Goal: Task Accomplishment & Management: Complete application form

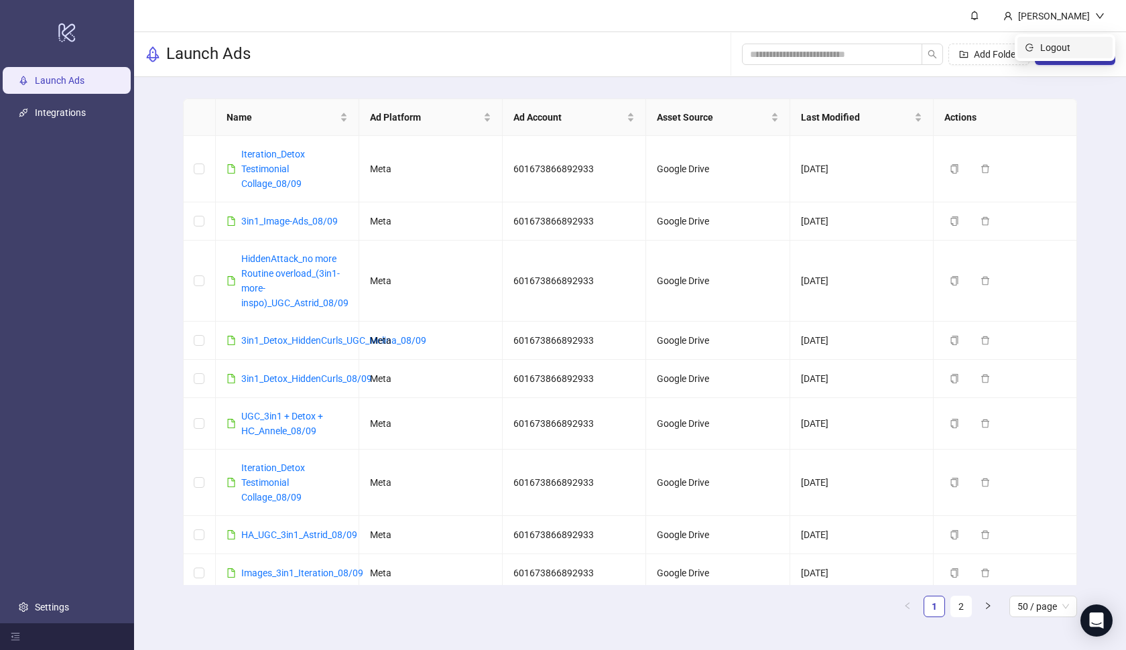
click at [1048, 44] on span "Logout" at bounding box center [1073, 47] width 64 height 15
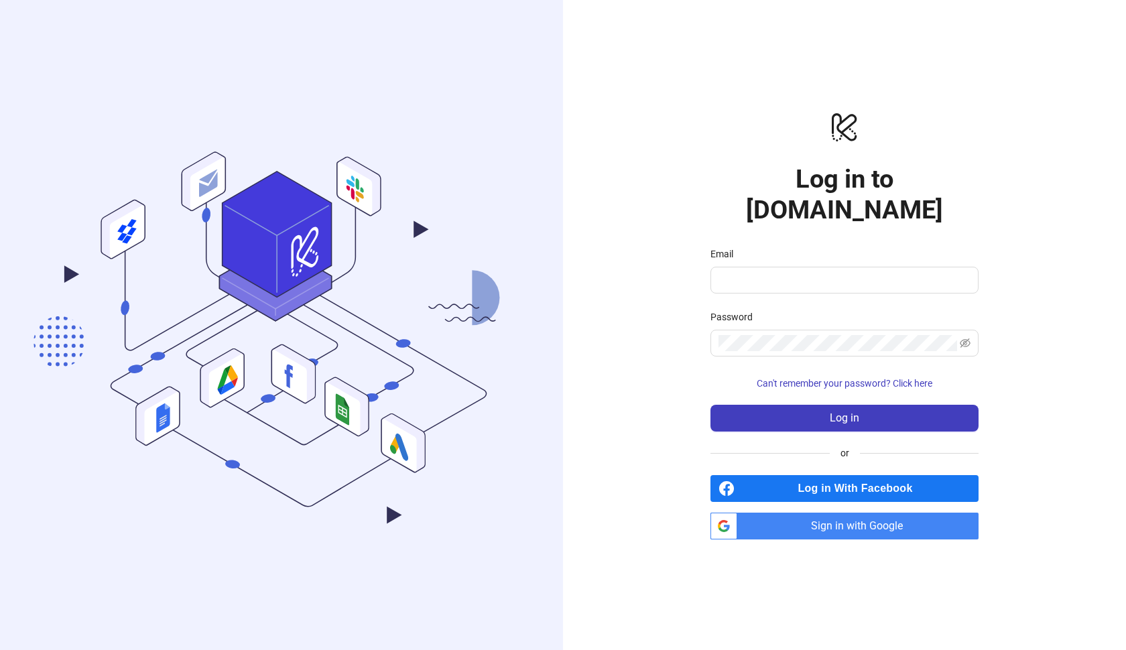
click at [808, 516] on span "Sign in with Google" at bounding box center [861, 526] width 236 height 27
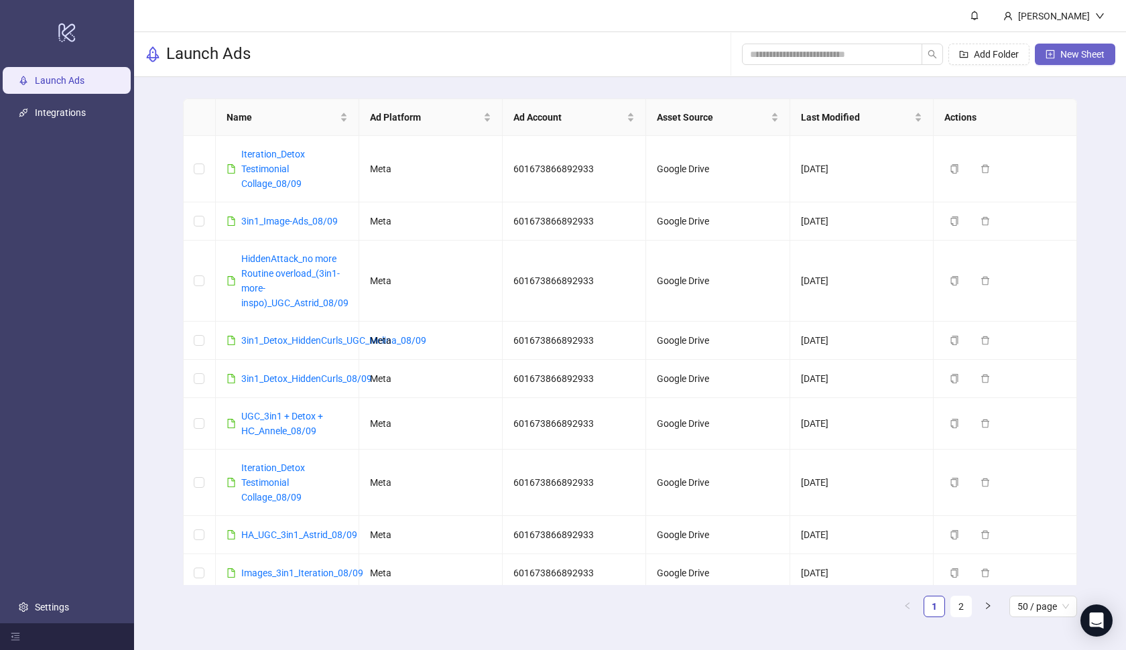
click at [1057, 54] on button "New Sheet" at bounding box center [1075, 54] width 80 height 21
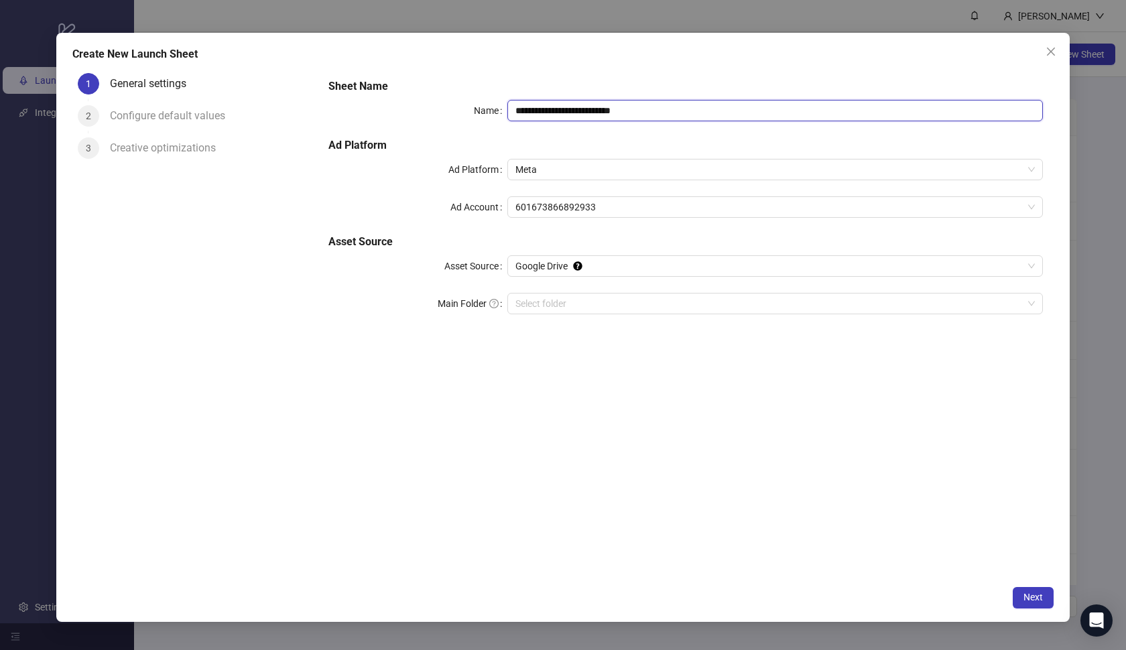
drag, startPoint x: 678, startPoint y: 110, endPoint x: 479, endPoint y: 126, distance: 199.1
click at [479, 126] on div "**********" at bounding box center [685, 204] width 725 height 263
paste input "text"
drag, startPoint x: 681, startPoint y: 105, endPoint x: 492, endPoint y: 103, distance: 188.4
click at [492, 103] on div "Name *****" at bounding box center [686, 110] width 715 height 21
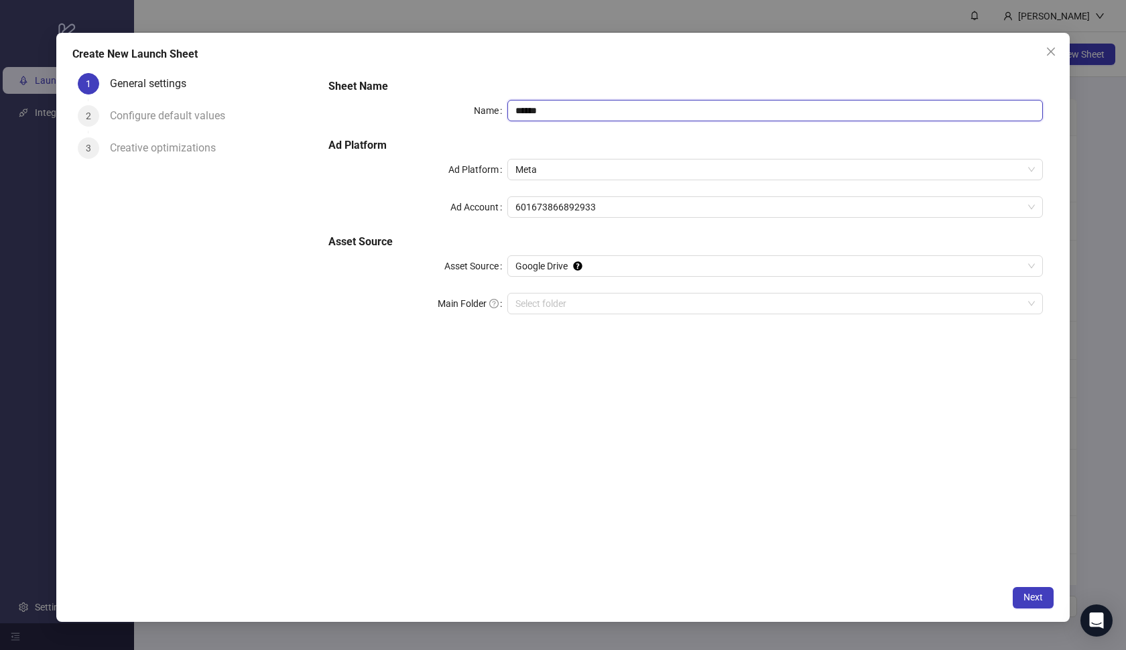
paste input "**********"
drag, startPoint x: 609, startPoint y: 115, endPoint x: 501, endPoint y: 102, distance: 109.4
click at [501, 102] on div "**********" at bounding box center [686, 110] width 715 height 21
type input "**********"
click at [556, 129] on div "**********" at bounding box center [685, 204] width 725 height 263
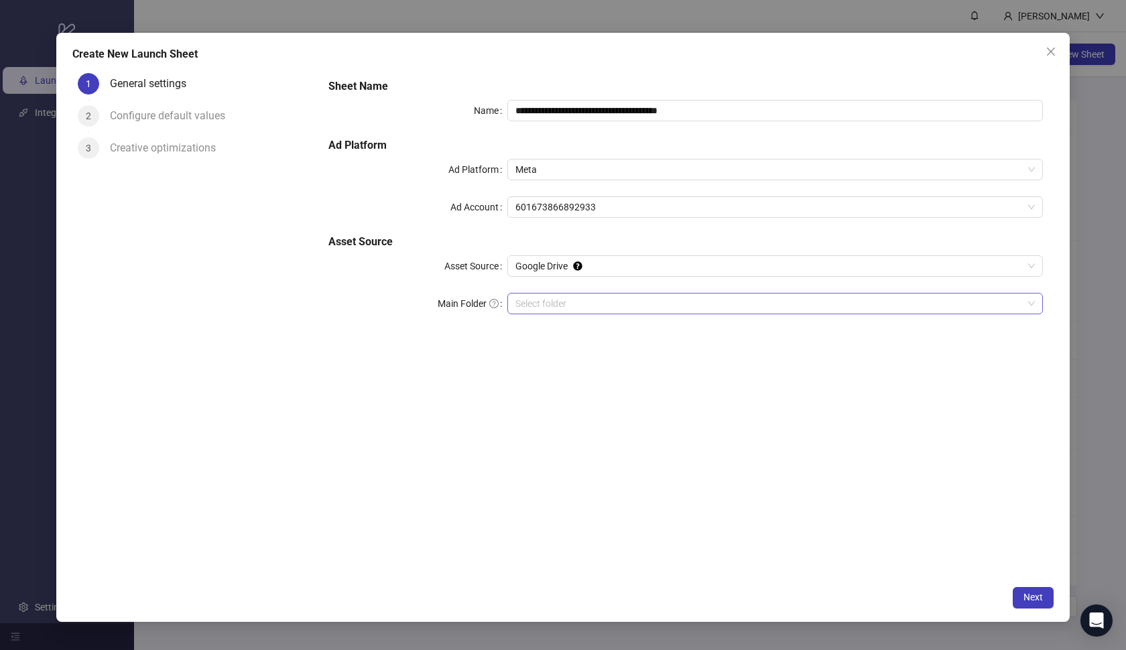
click at [629, 310] on input "Main Folder" at bounding box center [770, 304] width 508 height 20
click at [1031, 595] on span "Next" at bounding box center [1033, 597] width 19 height 11
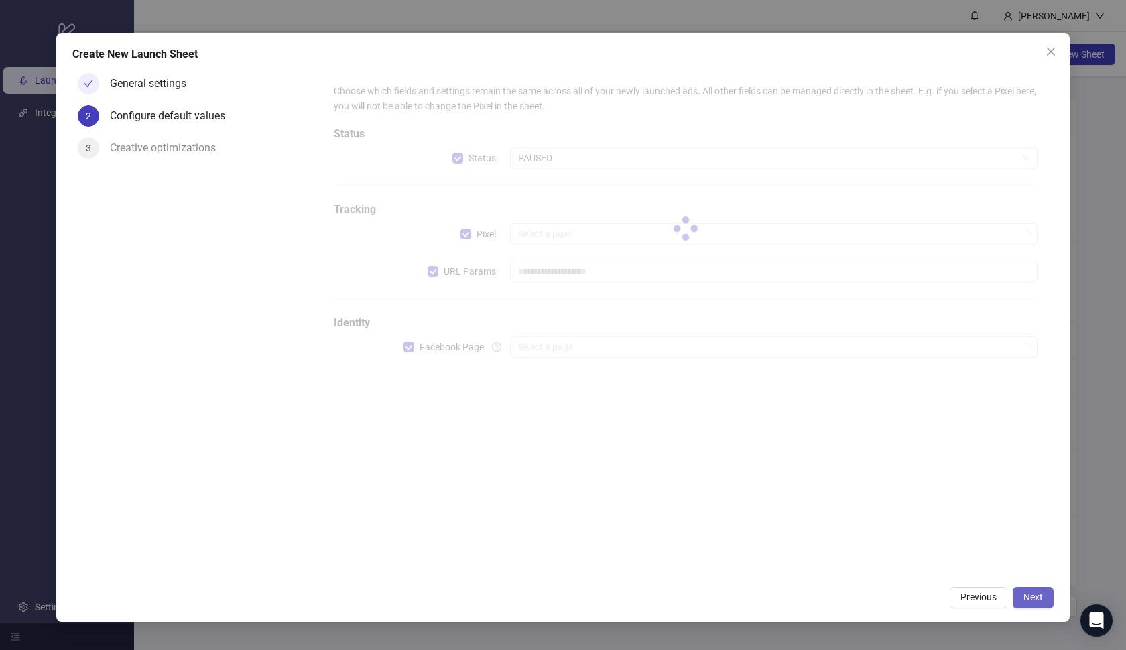
type input "**********"
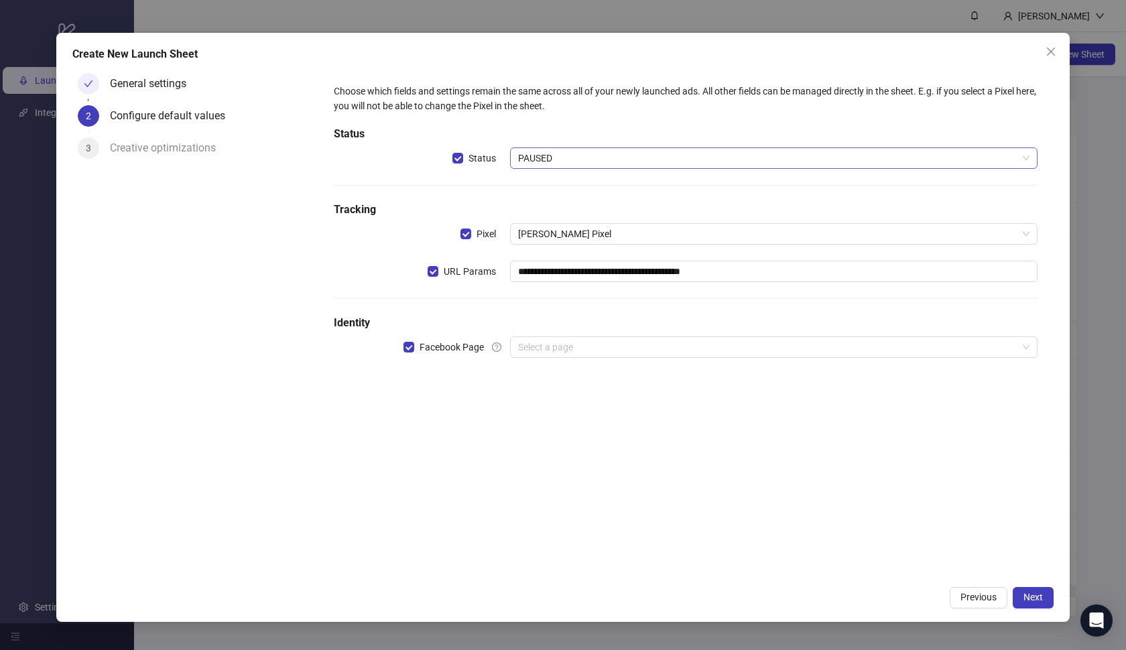
click at [601, 150] on span "PAUSED" at bounding box center [774, 158] width 512 height 20
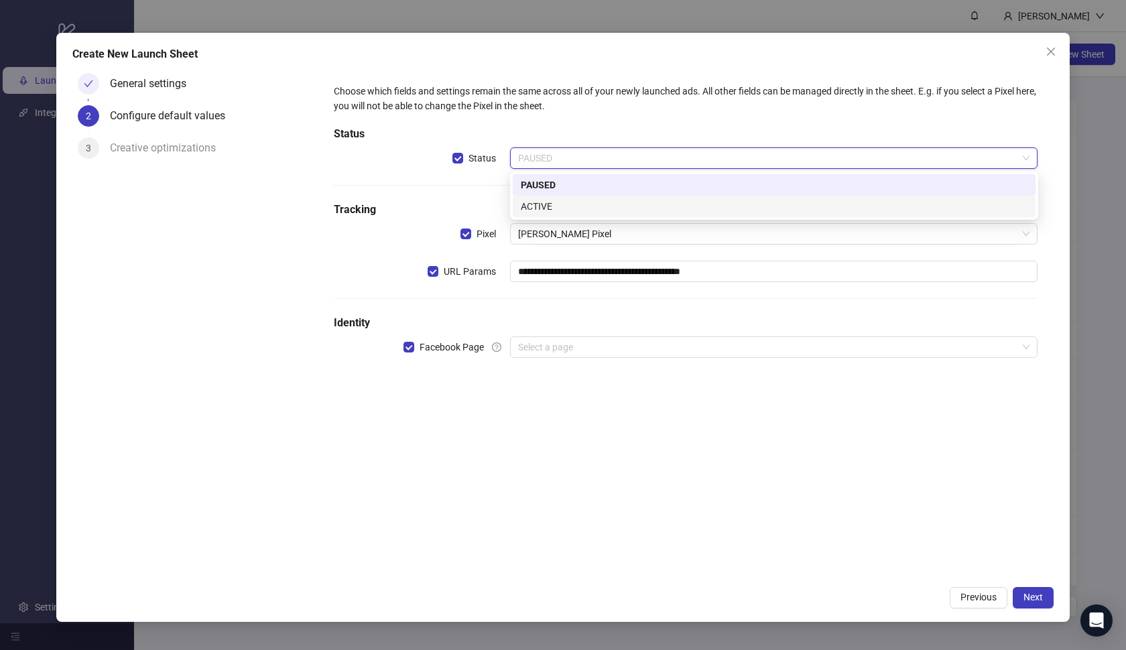
click at [587, 200] on div "ACTIVE" at bounding box center [774, 206] width 507 height 15
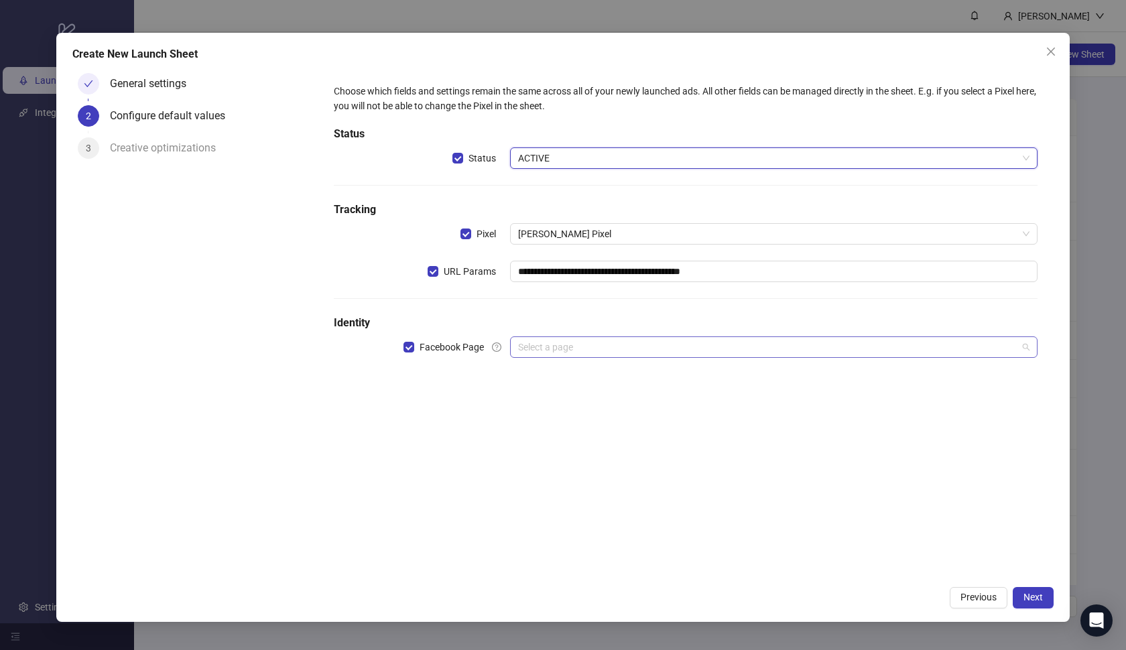
click at [573, 343] on input "search" at bounding box center [768, 347] width 500 height 20
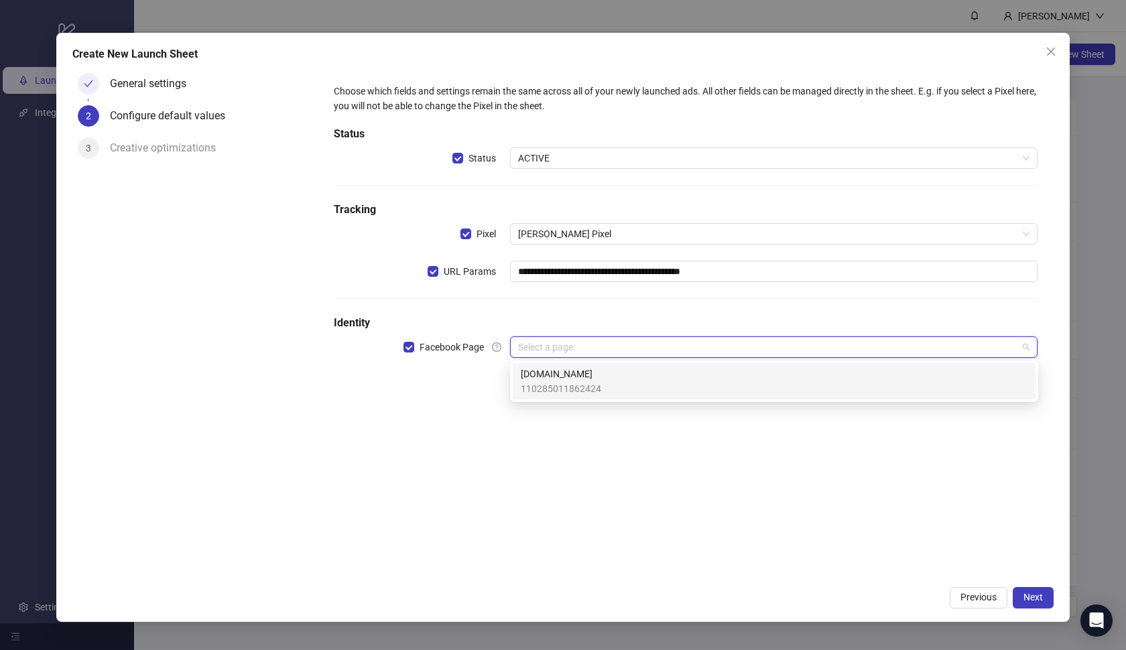
click at [566, 377] on span "Loonas.de" at bounding box center [561, 374] width 80 height 15
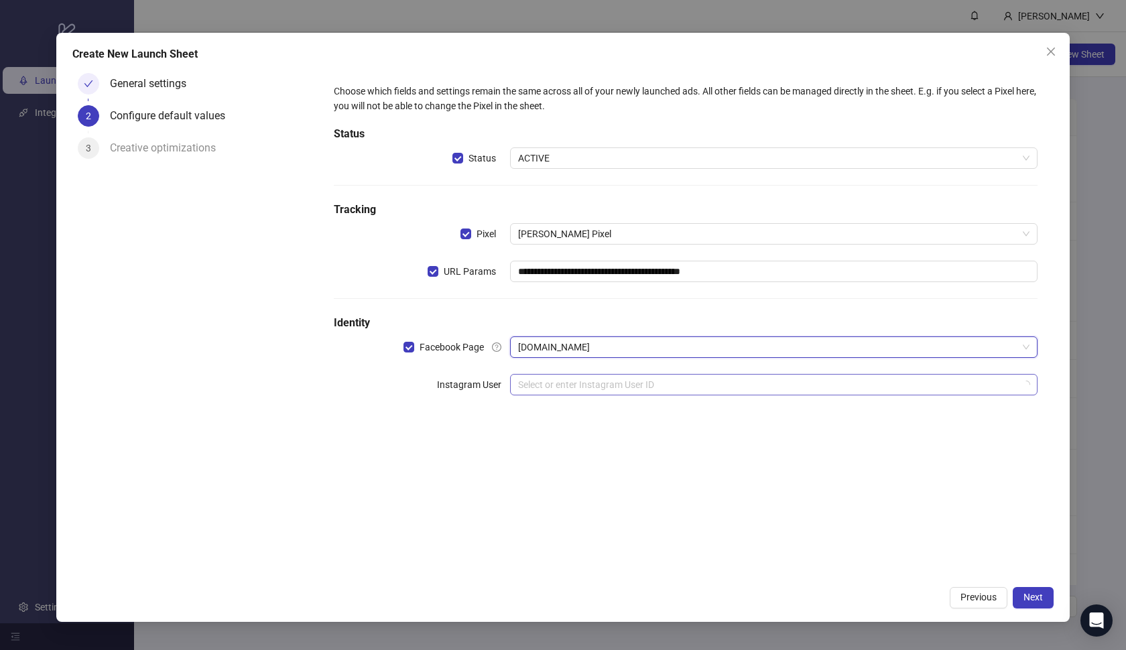
click at [566, 384] on input "search" at bounding box center [768, 385] width 500 height 20
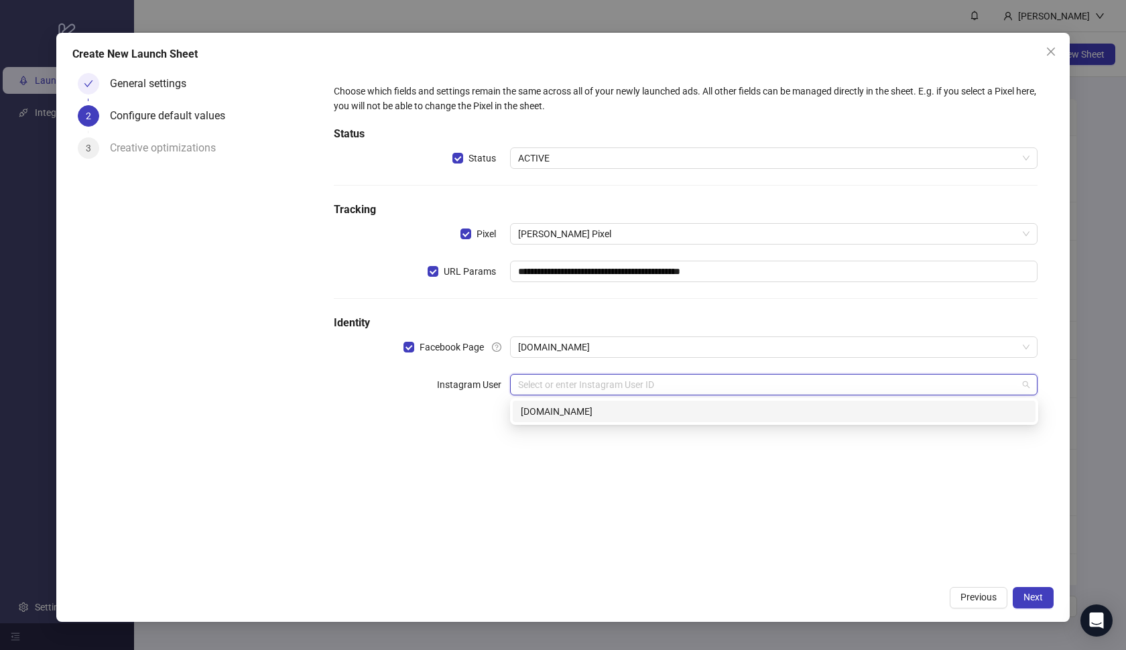
click at [573, 420] on div "loonas.de" at bounding box center [774, 411] width 523 height 21
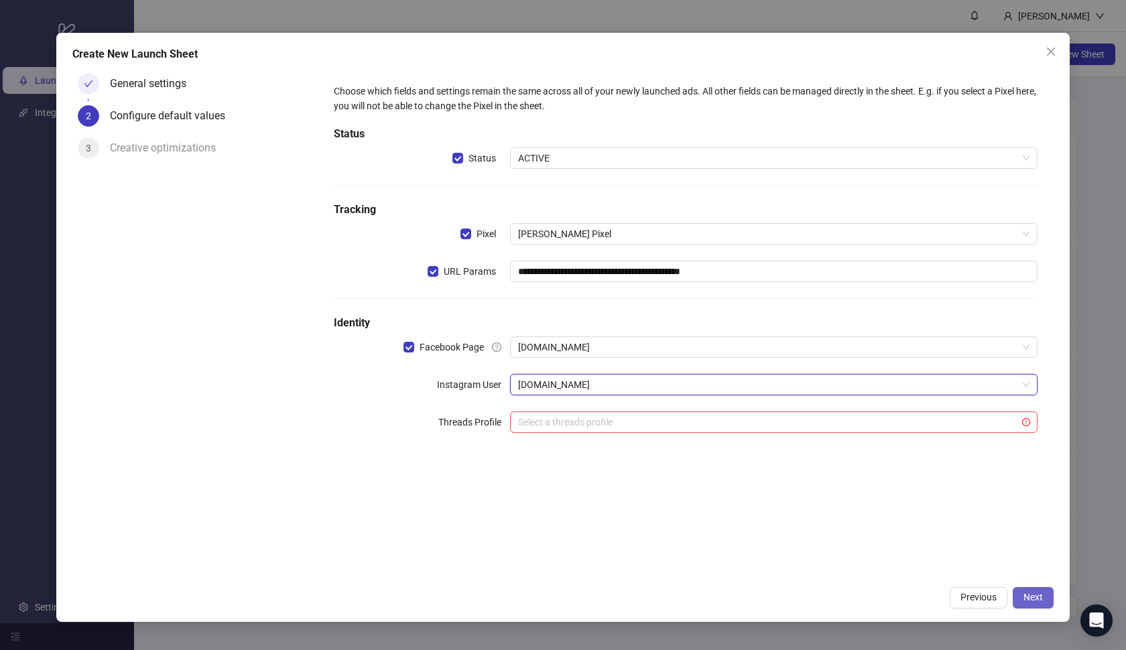
click at [1040, 591] on button "Next" at bounding box center [1033, 597] width 41 height 21
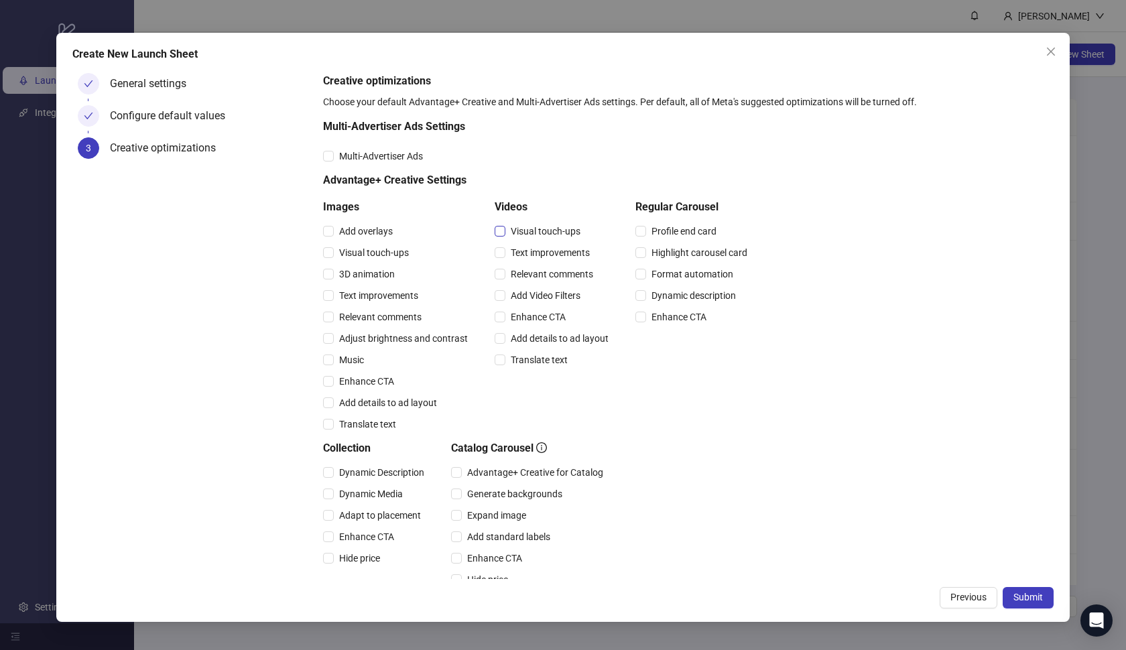
click at [506, 230] on span "Visual touch-ups" at bounding box center [546, 231] width 80 height 15
click at [506, 255] on span "Text improvements" at bounding box center [551, 252] width 90 height 15
click at [506, 270] on span "Relevant comments" at bounding box center [552, 274] width 93 height 15
click at [507, 292] on span "Add Video Filters" at bounding box center [546, 295] width 80 height 15
click at [507, 312] on span "Enhance CTA" at bounding box center [539, 317] width 66 height 15
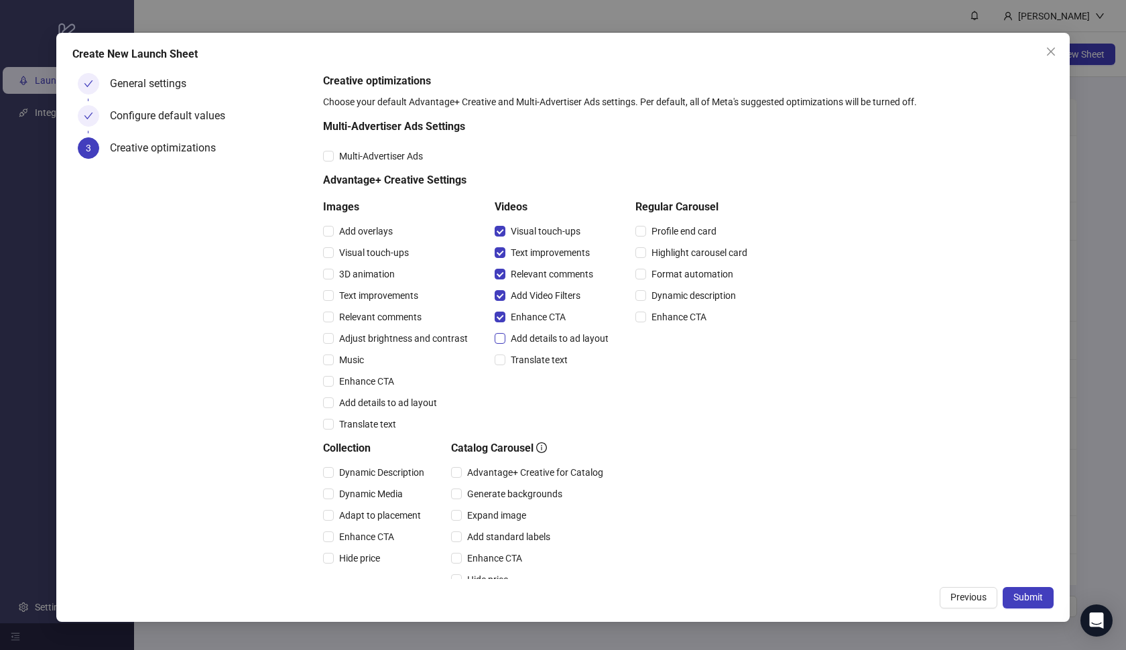
click at [506, 337] on span "Add details to ad layout" at bounding box center [560, 338] width 109 height 15
click at [506, 351] on div "Translate text" at bounding box center [554, 359] width 119 height 21
click at [506, 353] on span "Translate text" at bounding box center [540, 360] width 68 height 15
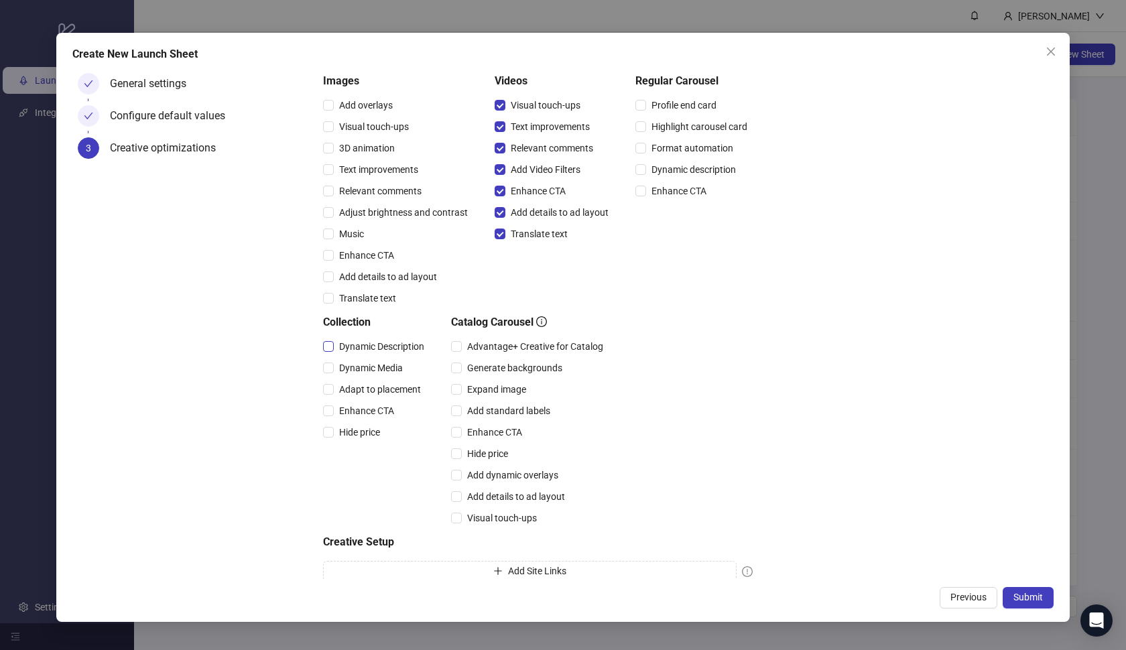
click at [375, 351] on span "Dynamic Description" at bounding box center [382, 346] width 96 height 15
click at [373, 362] on span "Dynamic Media" at bounding box center [371, 368] width 74 height 15
click at [367, 392] on span "Adapt to placement" at bounding box center [380, 389] width 93 height 15
click at [363, 407] on span "Enhance CTA" at bounding box center [367, 411] width 66 height 15
click at [361, 427] on span "Hide price" at bounding box center [360, 432] width 52 height 15
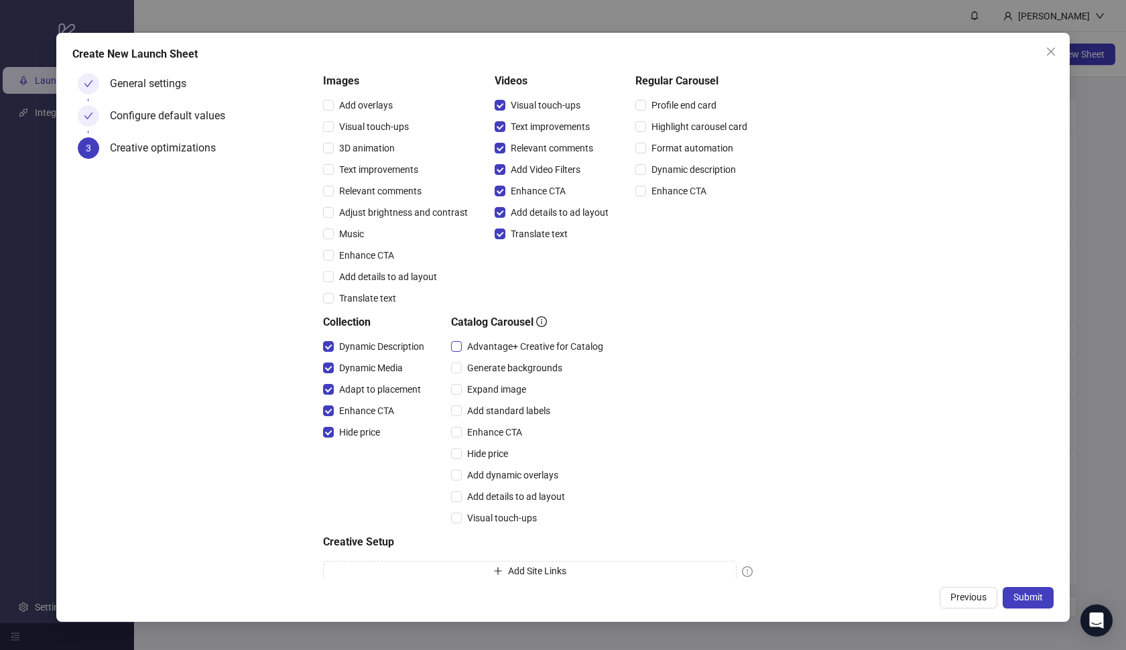
click at [502, 350] on span "Advantage+ Creative for Catalog" at bounding box center [535, 346] width 147 height 15
click at [499, 388] on span "Expand image" at bounding box center [497, 389] width 70 height 15
click at [494, 418] on span "Add standard labels" at bounding box center [509, 411] width 94 height 15
click at [491, 433] on span "Enhance CTA" at bounding box center [495, 432] width 66 height 15
click at [491, 448] on span "Hide price" at bounding box center [488, 454] width 52 height 15
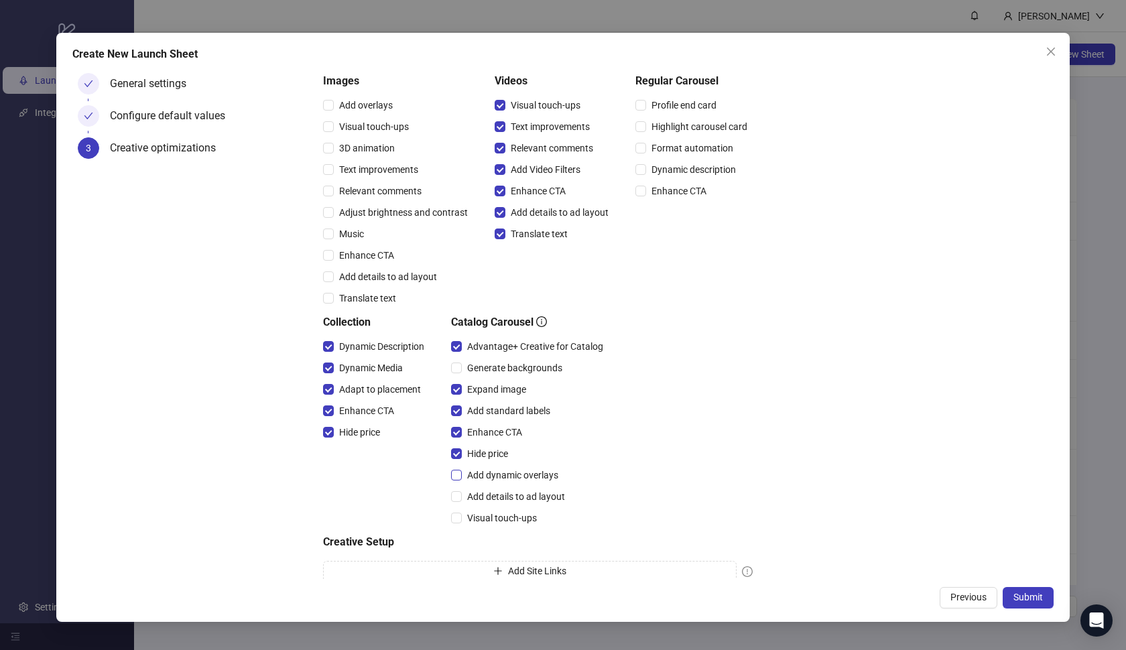
click at [495, 469] on span "Add dynamic overlays" at bounding box center [513, 475] width 102 height 15
click at [495, 491] on span "Add details to ad layout" at bounding box center [516, 496] width 109 height 15
click at [495, 506] on div "Add details to ad layout" at bounding box center [530, 496] width 158 height 21
click at [496, 512] on span "Visual touch-ups" at bounding box center [502, 518] width 80 height 15
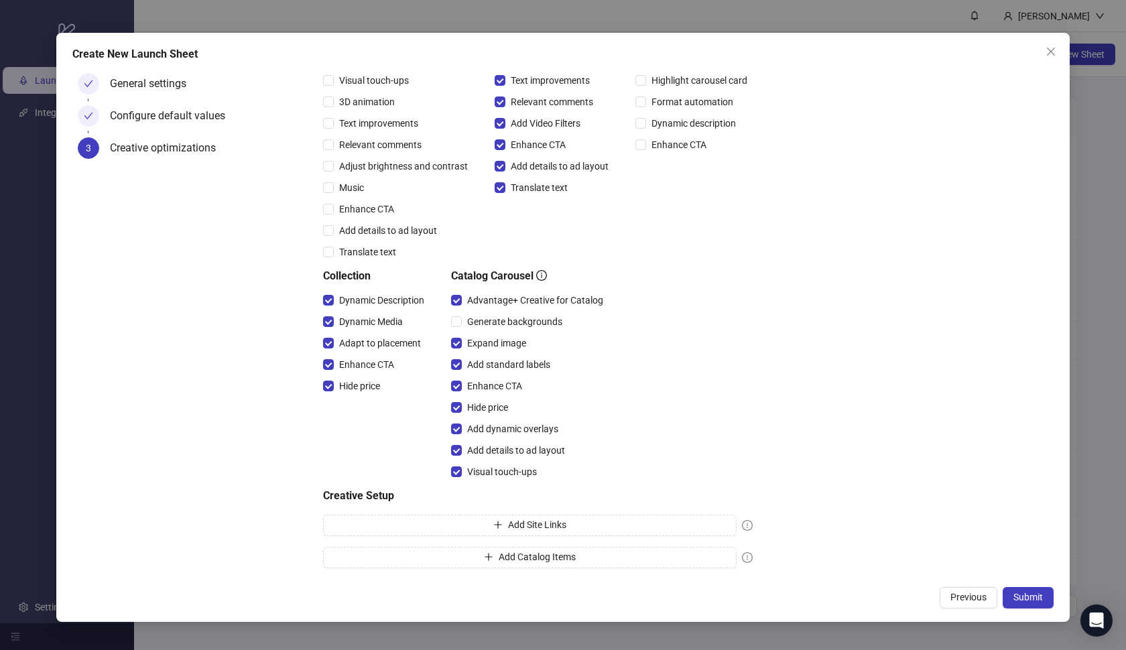
scroll to position [0, 0]
click at [504, 406] on span "Hide price" at bounding box center [488, 407] width 52 height 15
click at [506, 426] on span "Add dynamic overlays" at bounding box center [513, 429] width 102 height 15
click at [508, 451] on span "Add details to ad layout" at bounding box center [516, 450] width 109 height 15
click at [508, 471] on span "Visual touch-ups" at bounding box center [502, 472] width 80 height 15
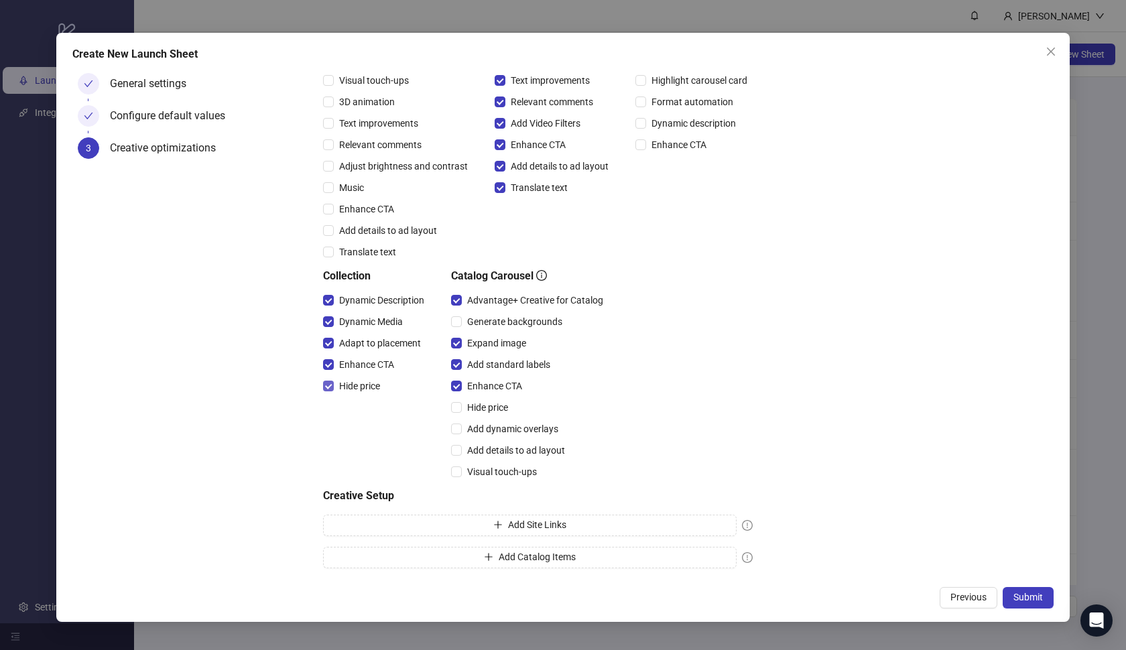
click at [364, 391] on span "Hide price" at bounding box center [360, 386] width 52 height 15
click at [1023, 595] on span "Submit" at bounding box center [1029, 597] width 30 height 11
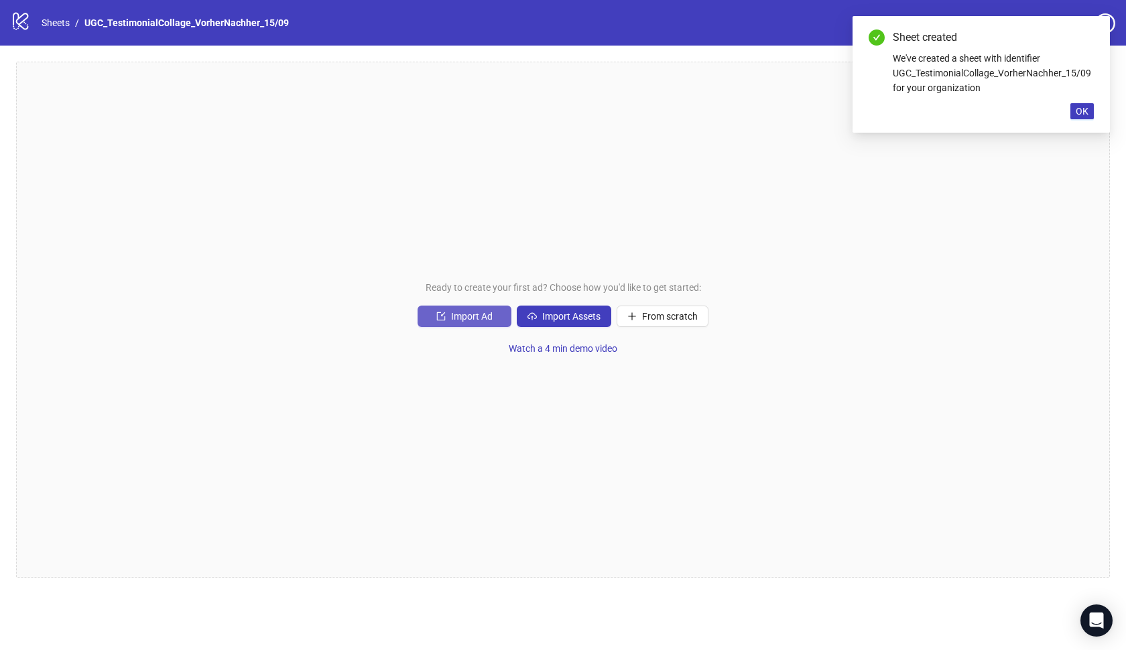
click at [485, 316] on span "Import Ad" at bounding box center [472, 316] width 42 height 11
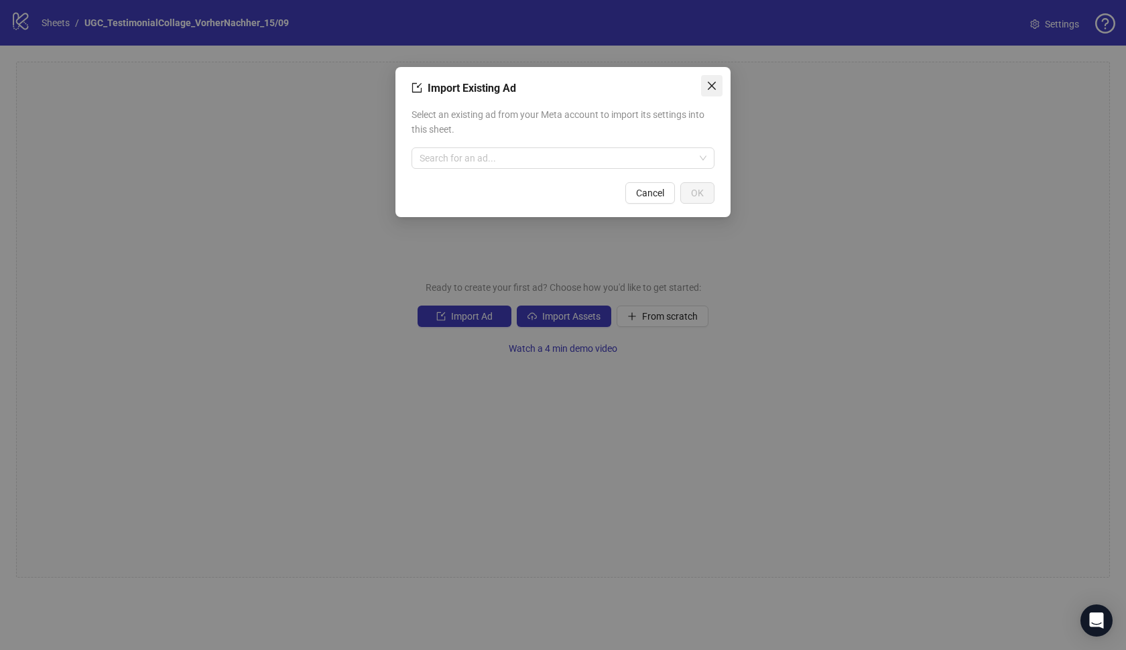
click at [713, 90] on icon "close" at bounding box center [712, 85] width 11 height 11
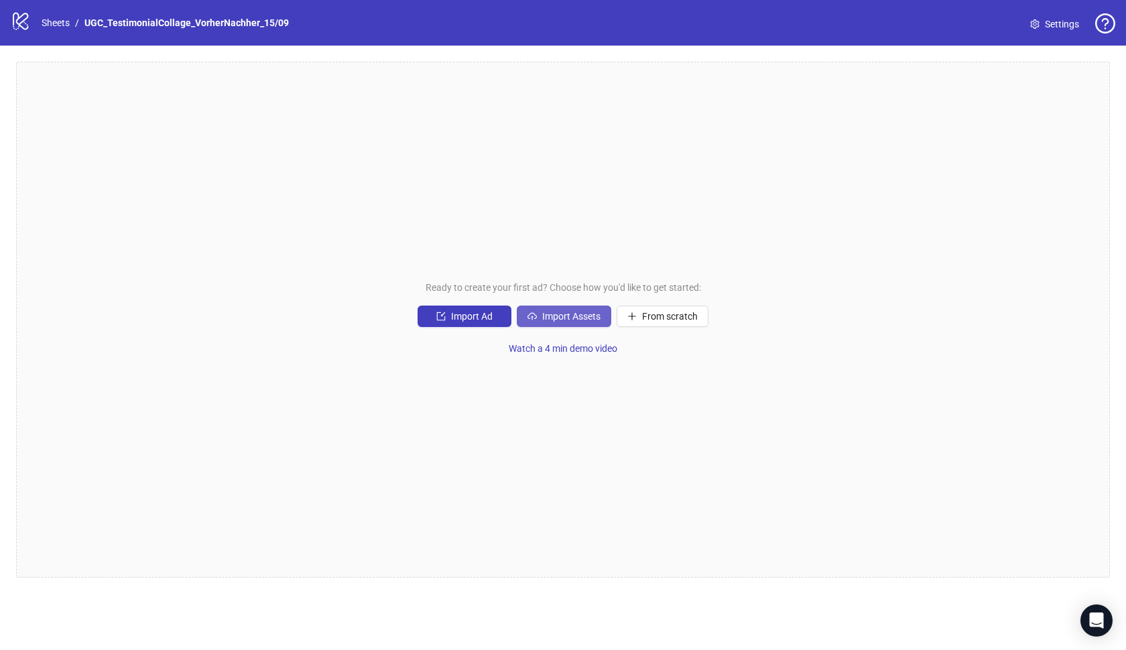
click at [553, 320] on span "Import Assets" at bounding box center [571, 316] width 58 height 11
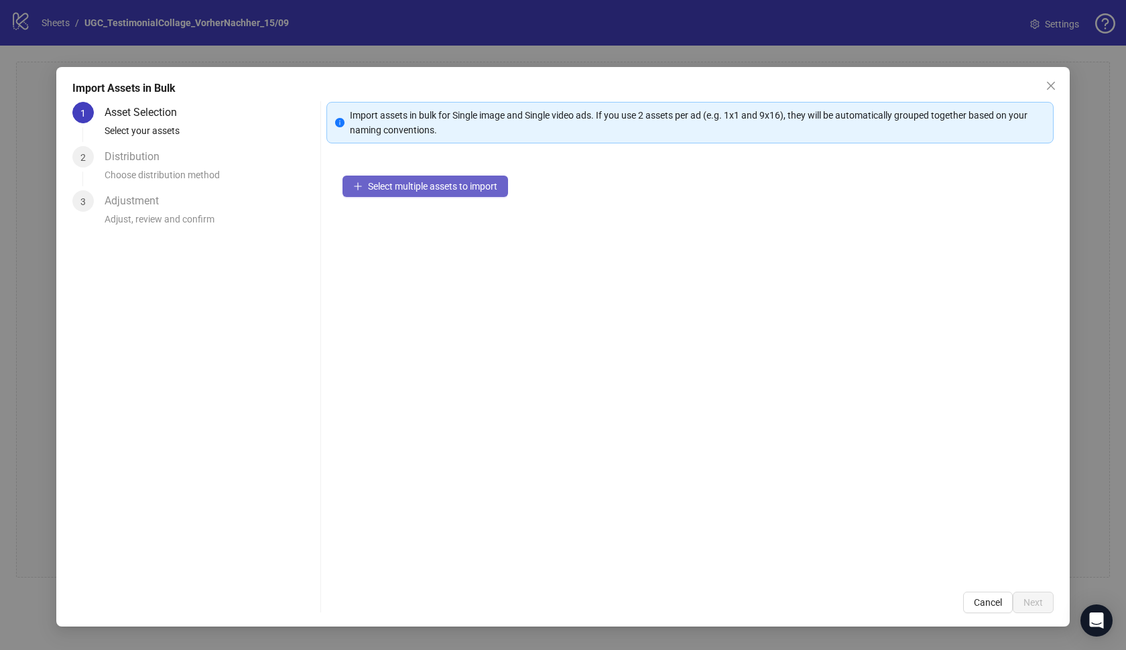
click at [464, 194] on button "Select multiple assets to import" at bounding box center [426, 186] width 166 height 21
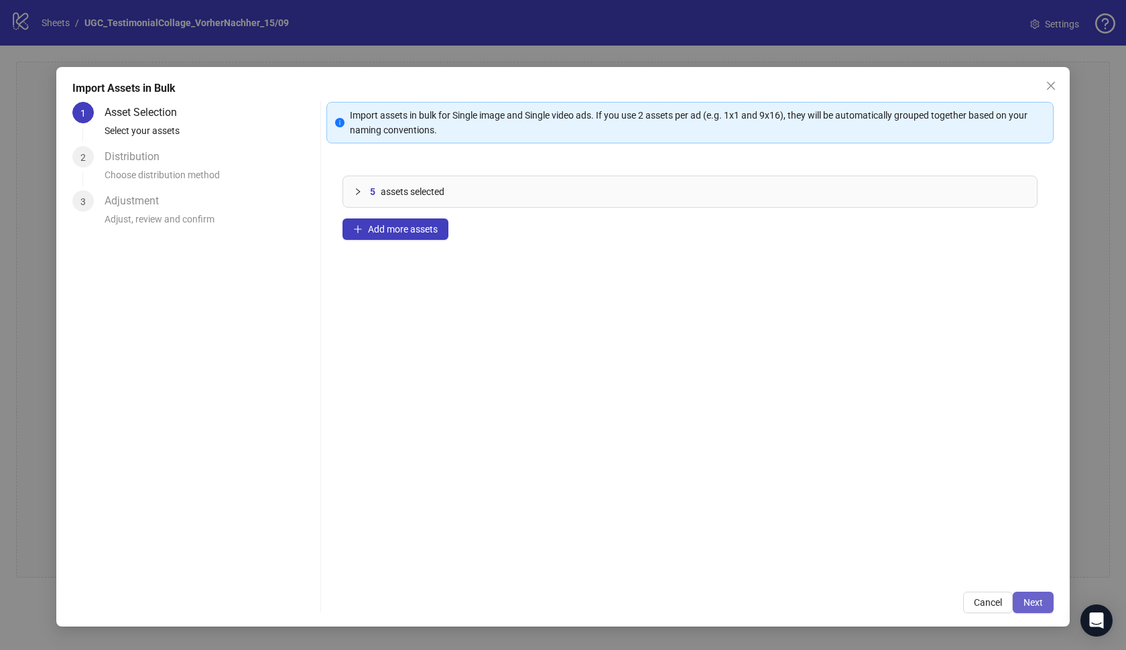
click at [1041, 602] on span "Next" at bounding box center [1033, 602] width 19 height 11
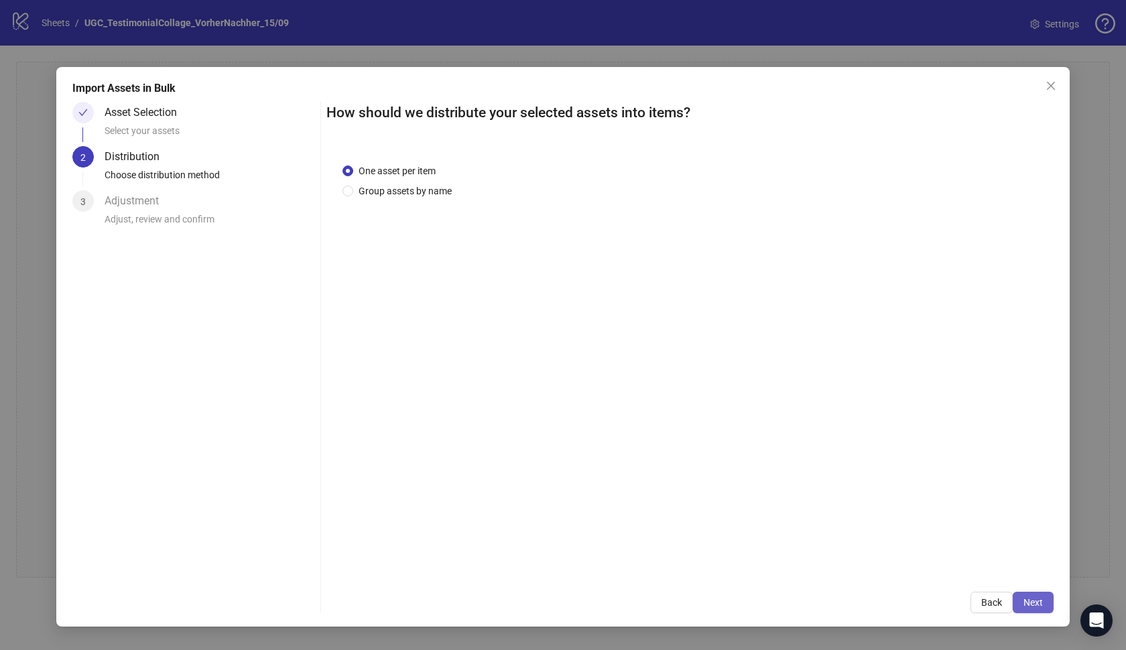
click at [1039, 599] on span "Next" at bounding box center [1033, 602] width 19 height 11
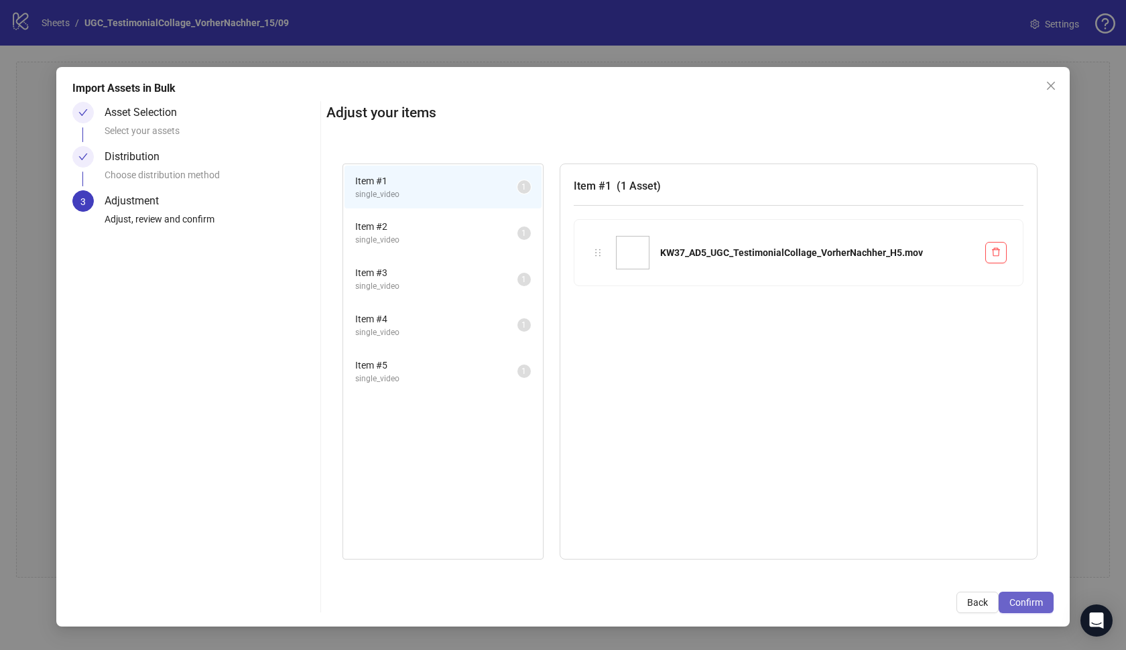
click at [1028, 593] on button "Confirm" at bounding box center [1026, 602] width 55 height 21
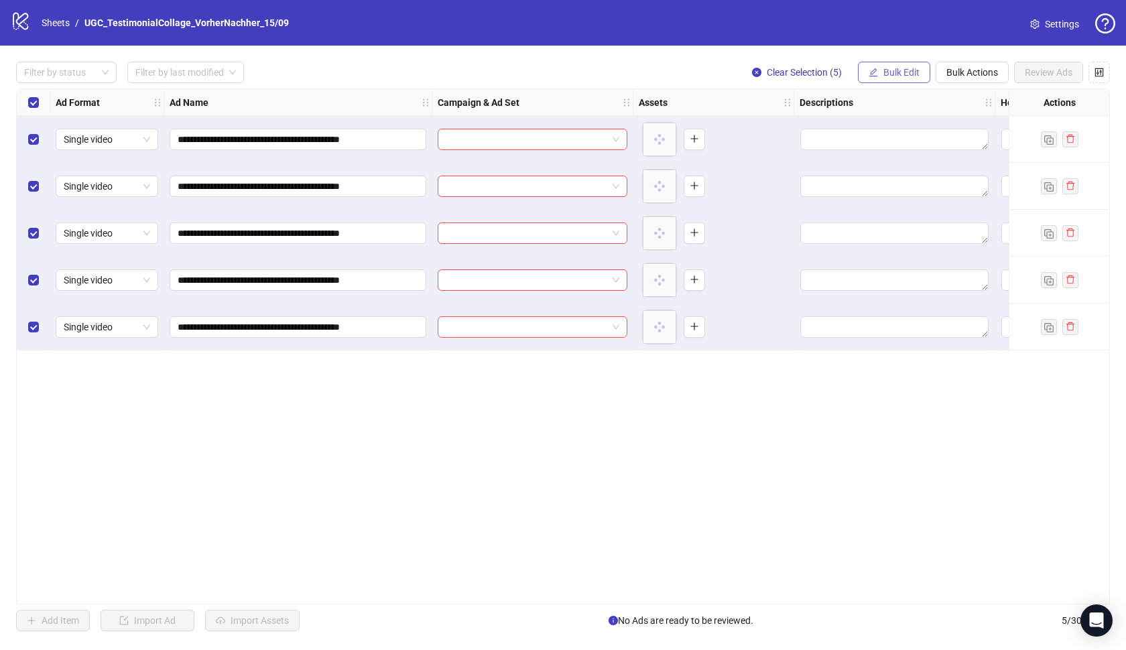
click at [890, 77] on span "Bulk Edit" at bounding box center [902, 72] width 36 height 11
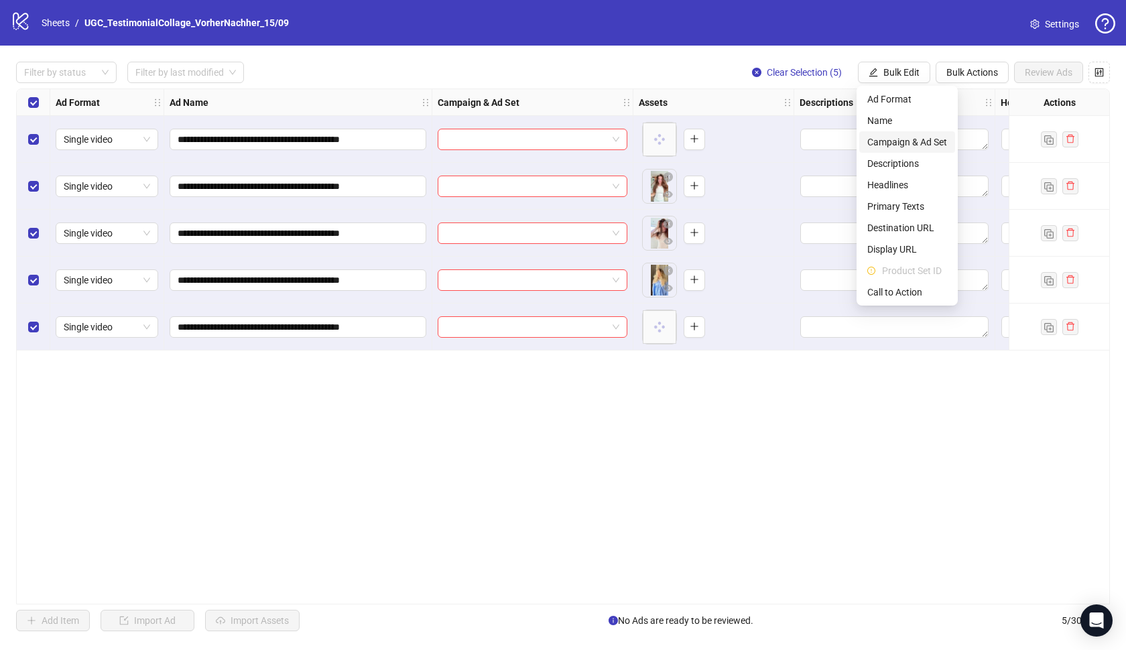
click at [908, 145] on span "Campaign & Ad Set" at bounding box center [908, 142] width 80 height 15
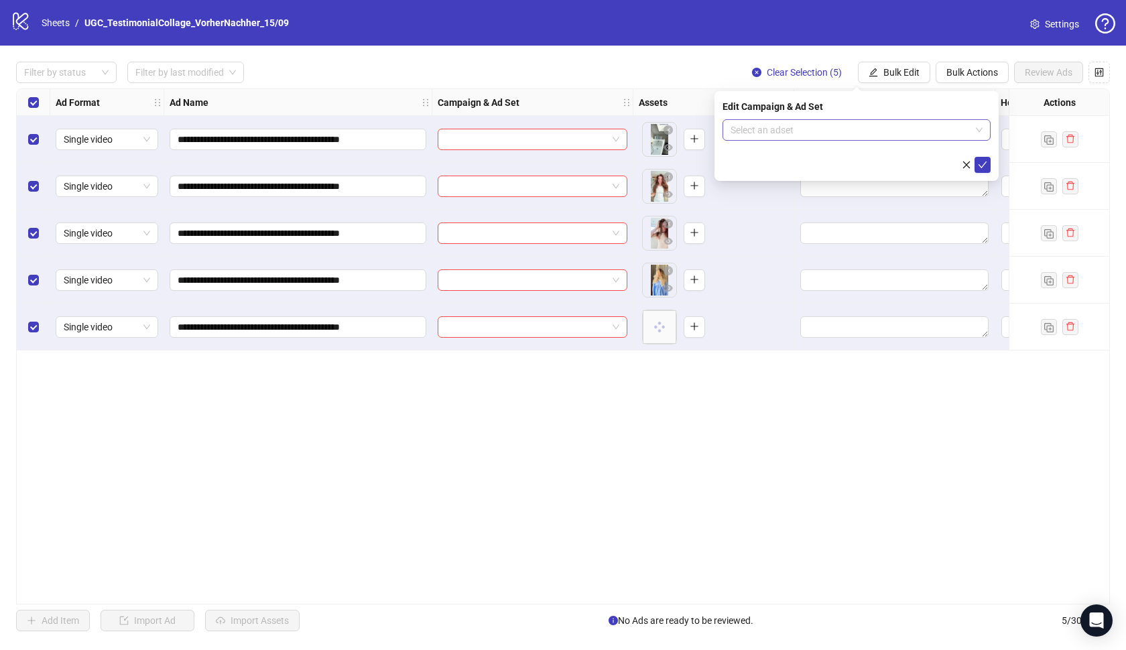
click at [888, 119] on div "Select an adset" at bounding box center [857, 129] width 268 height 21
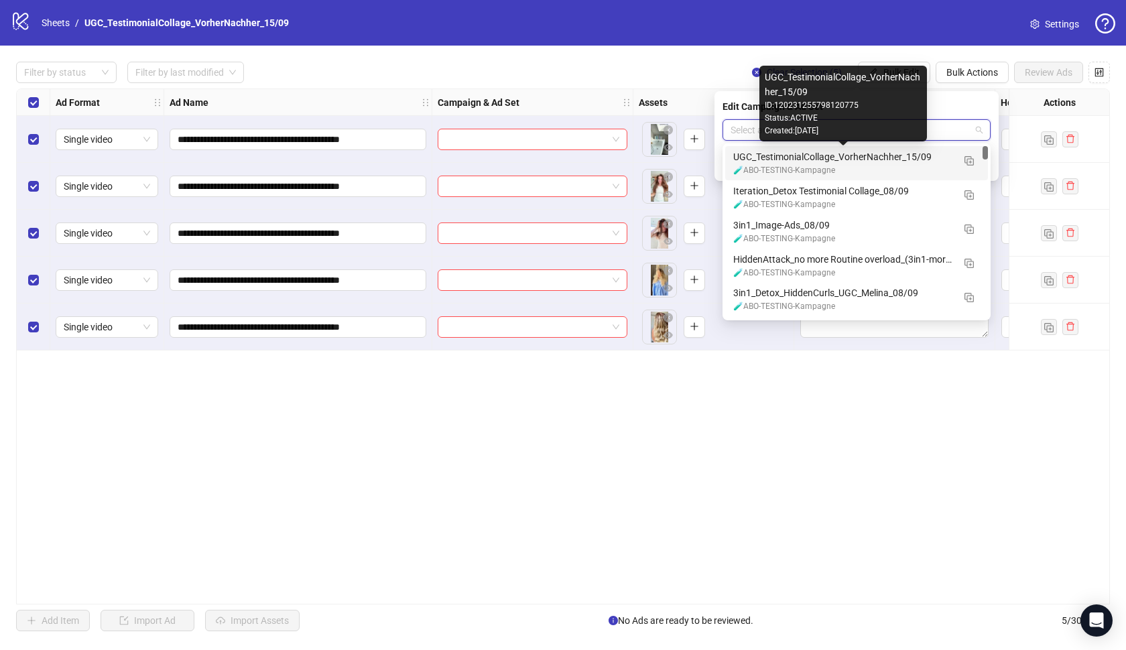
click at [872, 156] on div "UGC_TestimonialCollage_VorherNachher_15/09" at bounding box center [843, 157] width 220 height 15
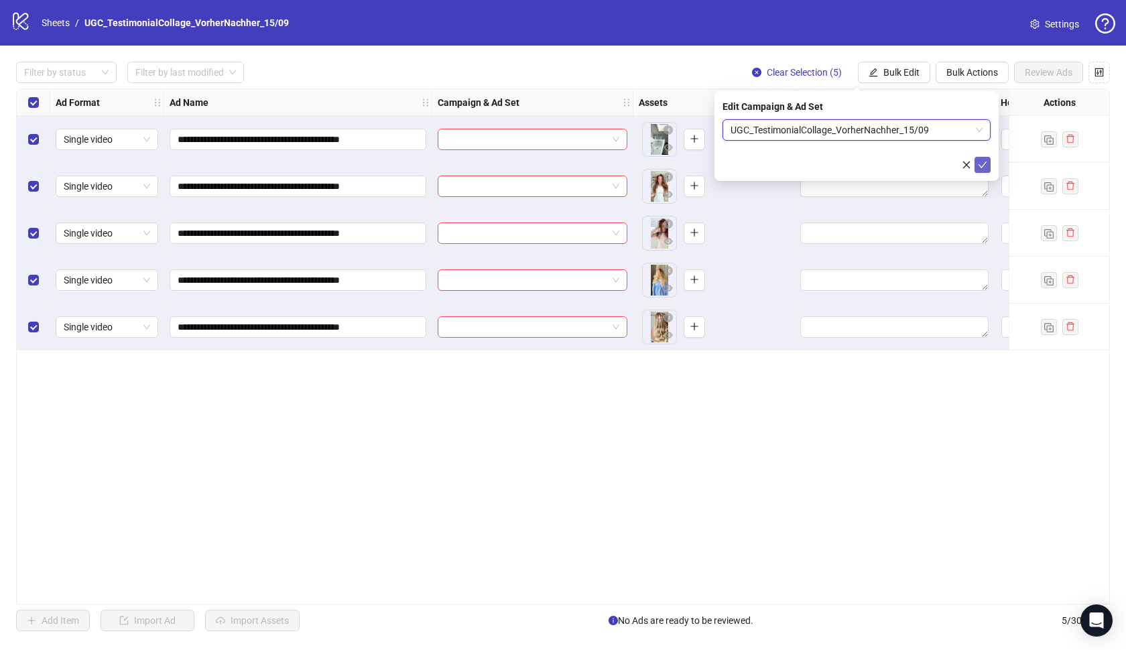
click at [984, 172] on button "submit" at bounding box center [983, 165] width 16 height 16
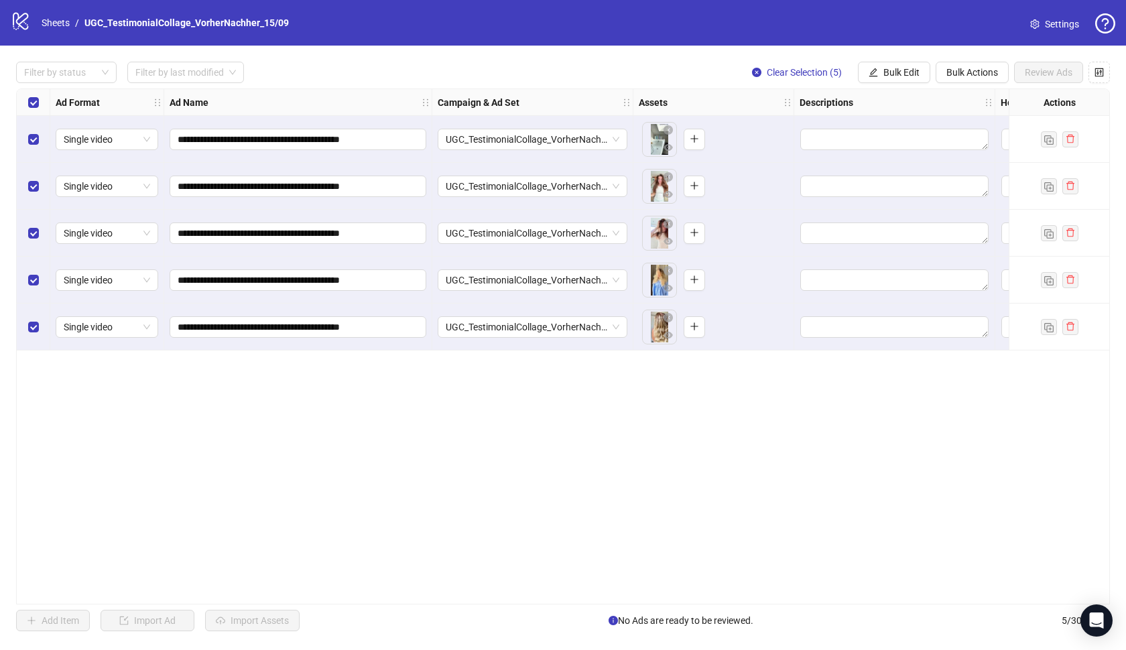
click at [837, 390] on div "**********" at bounding box center [563, 347] width 1094 height 516
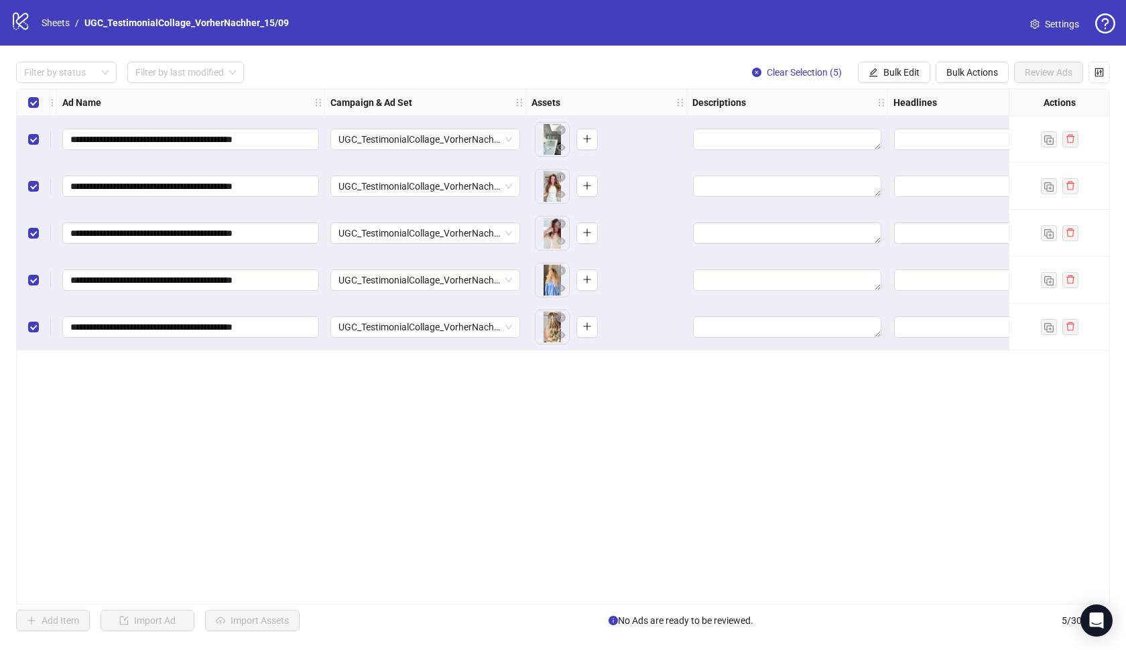
scroll to position [0, 98]
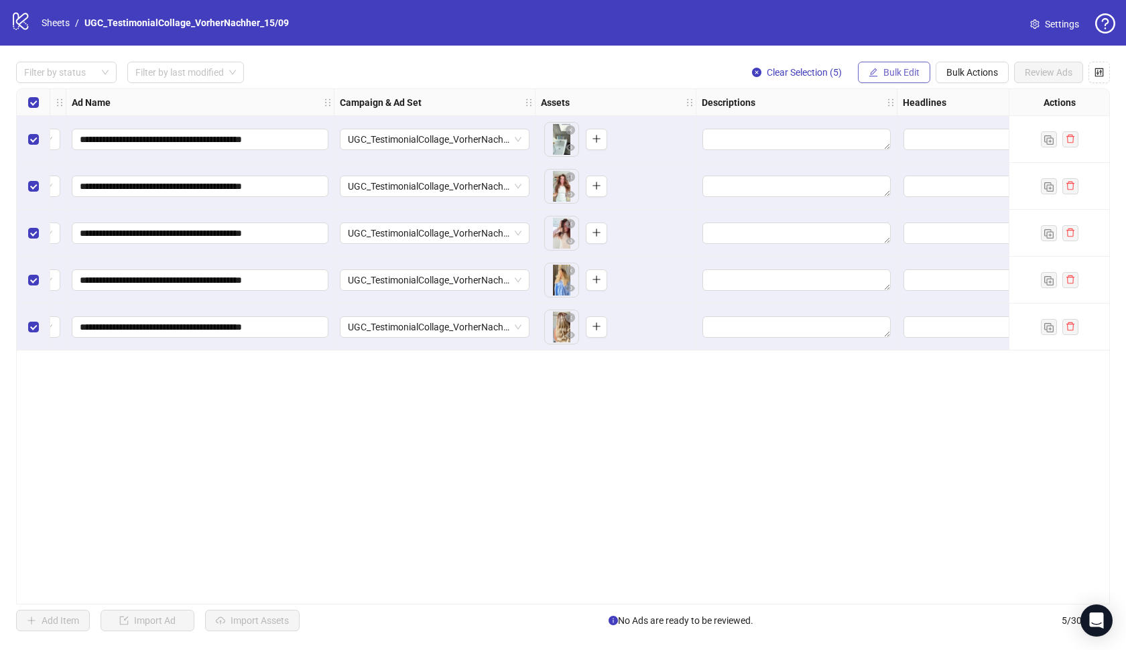
click at [908, 71] on span "Bulk Edit" at bounding box center [902, 72] width 36 height 11
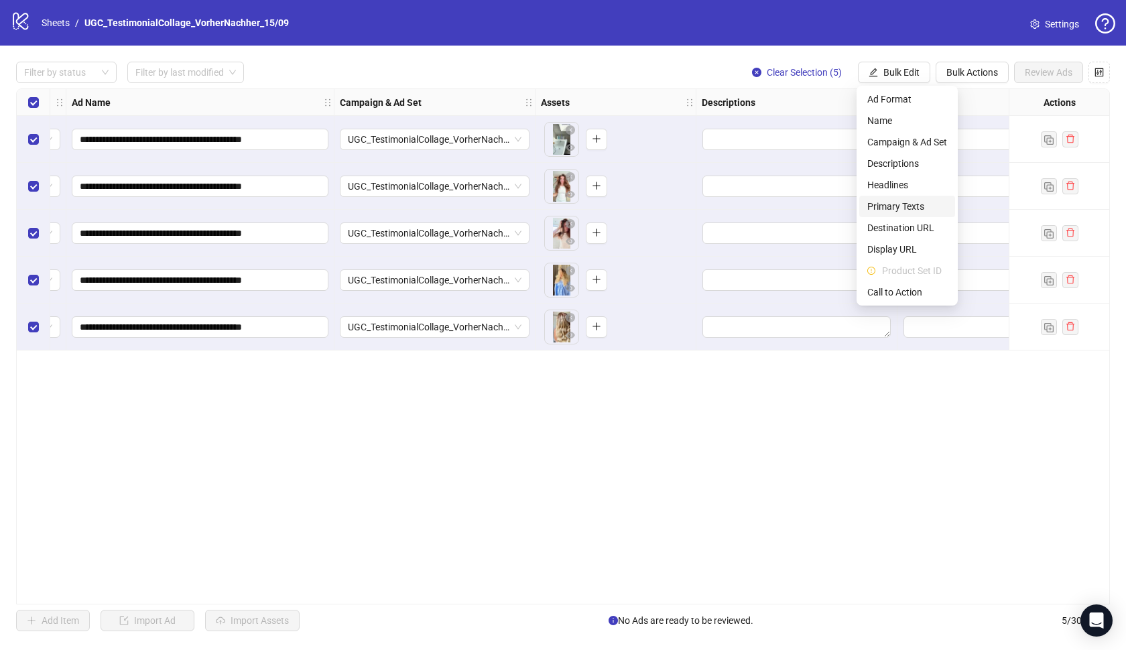
click at [915, 204] on span "Primary Texts" at bounding box center [908, 206] width 80 height 15
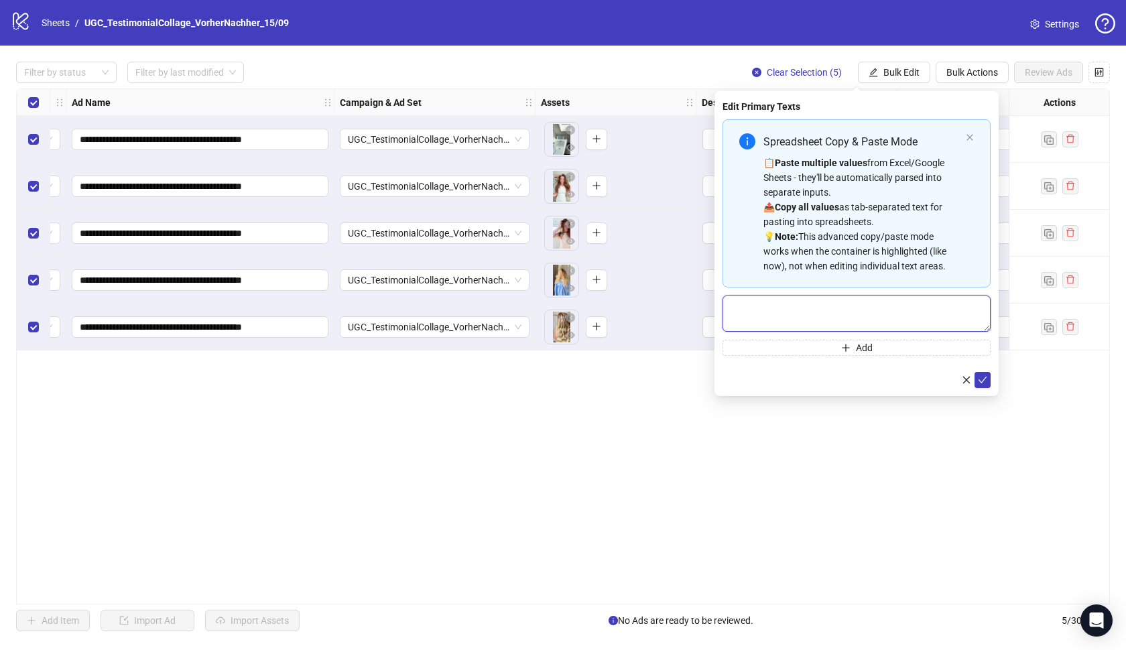
click at [819, 302] on textarea "Multi-text input container - paste or copy values" at bounding box center [857, 314] width 268 height 36
paste textarea "**********"
type textarea "**********"
click at [984, 380] on icon "check" at bounding box center [983, 380] width 9 height 7
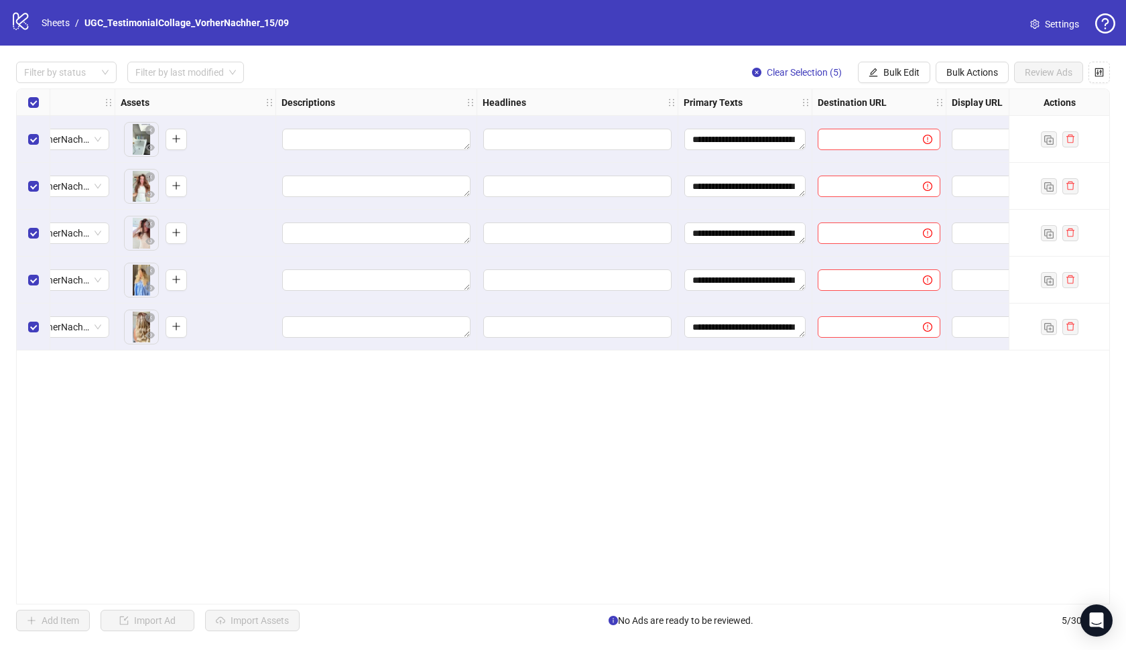
scroll to position [0, 552]
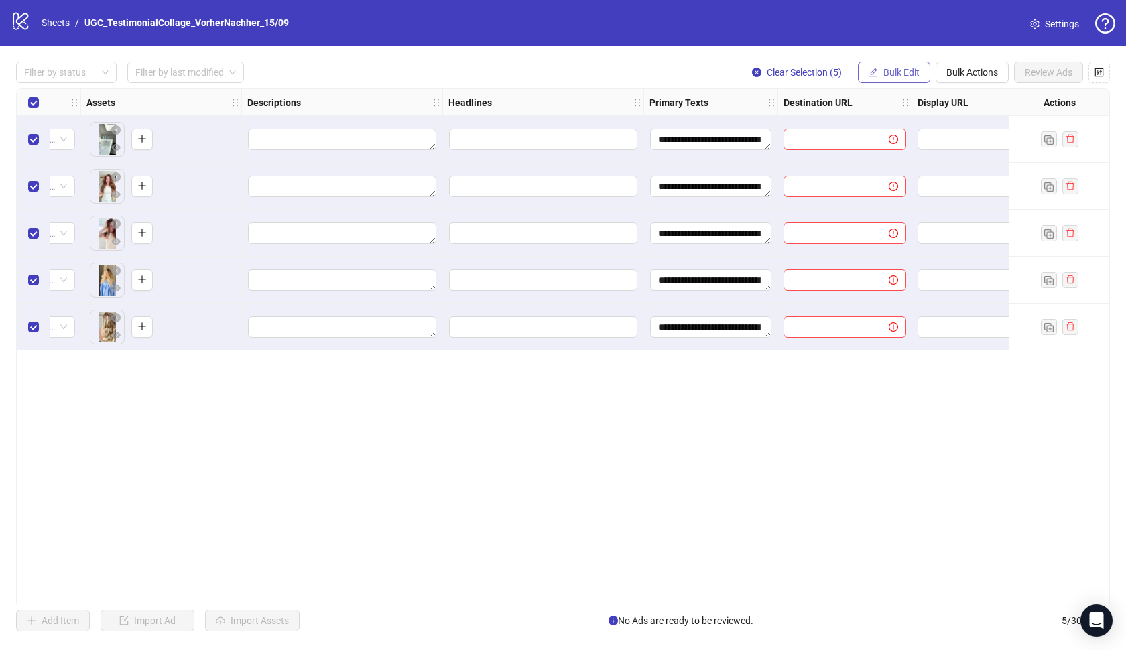
click at [892, 72] on span "Bulk Edit" at bounding box center [902, 72] width 36 height 11
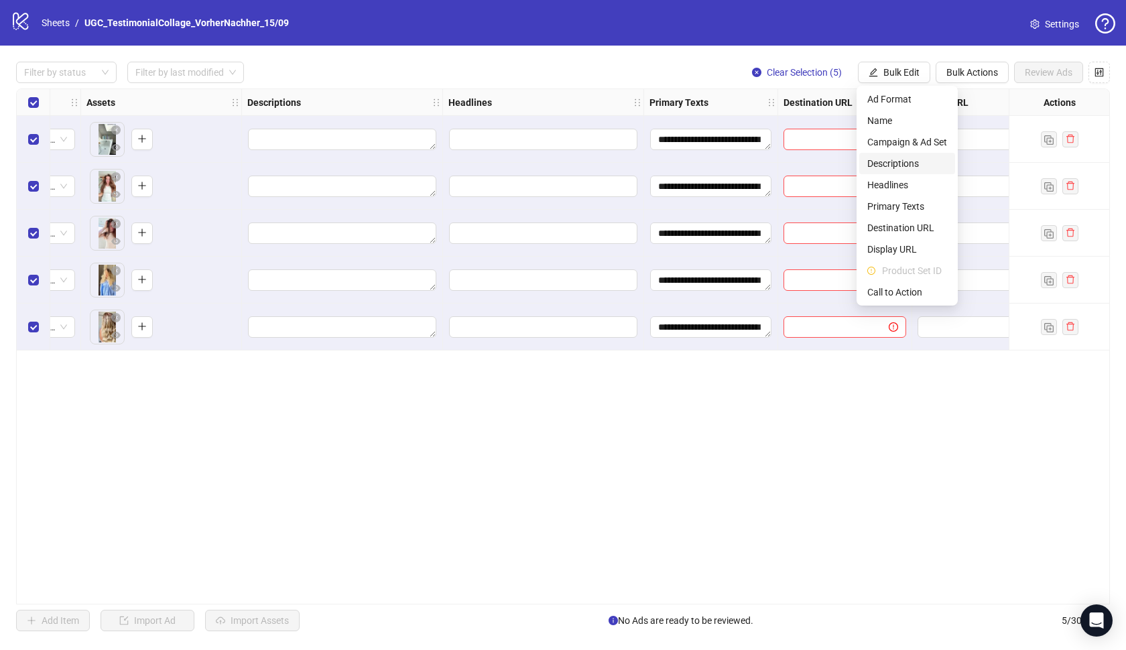
click at [912, 158] on span "Descriptions" at bounding box center [908, 163] width 80 height 15
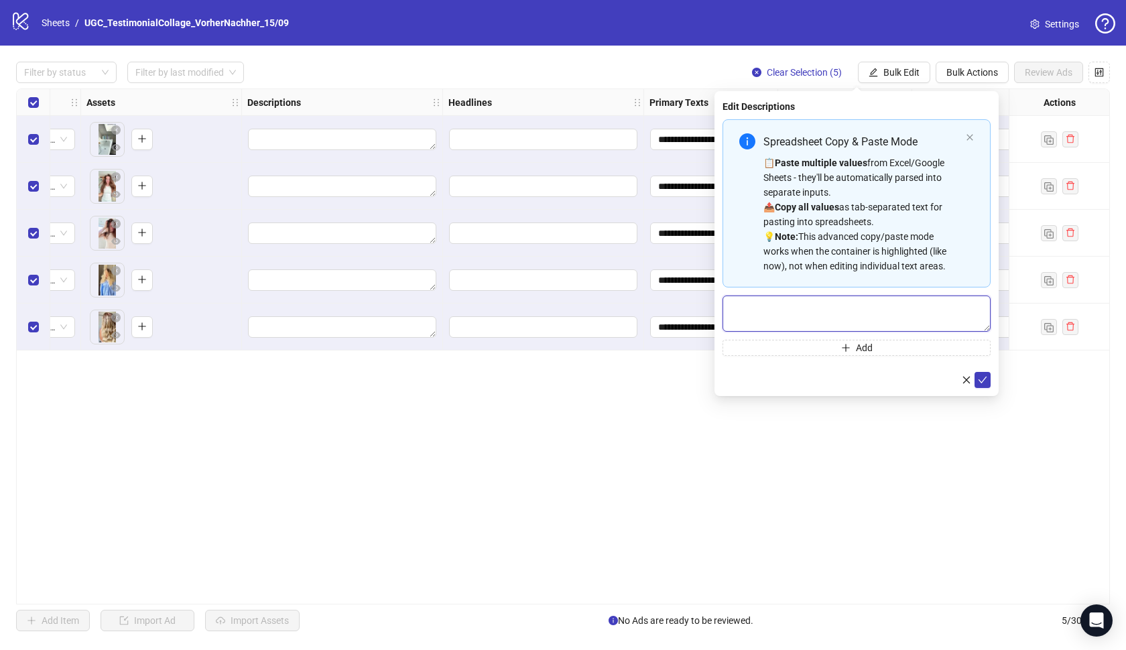
click at [819, 316] on textarea "Multi-text input container - paste or copy values" at bounding box center [857, 314] width 268 height 36
paste textarea "**********"
type textarea "**********"
click at [982, 374] on button "submit" at bounding box center [983, 380] width 16 height 16
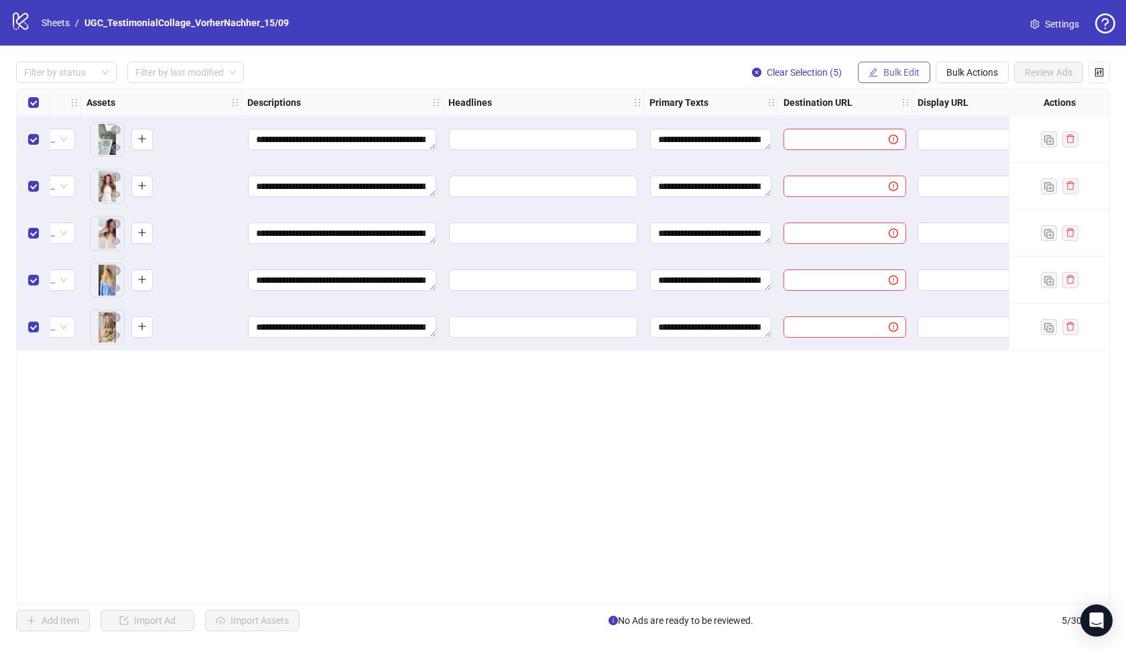
click at [888, 76] on span "Bulk Edit" at bounding box center [902, 72] width 36 height 11
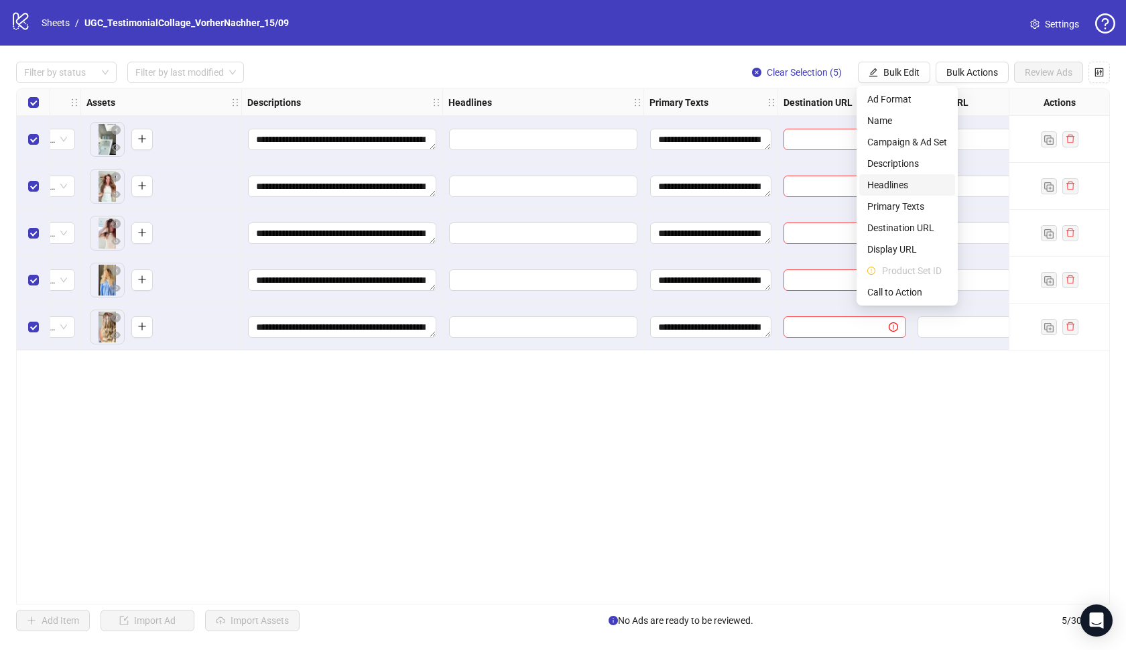
click at [913, 184] on span "Headlines" at bounding box center [908, 185] width 80 height 15
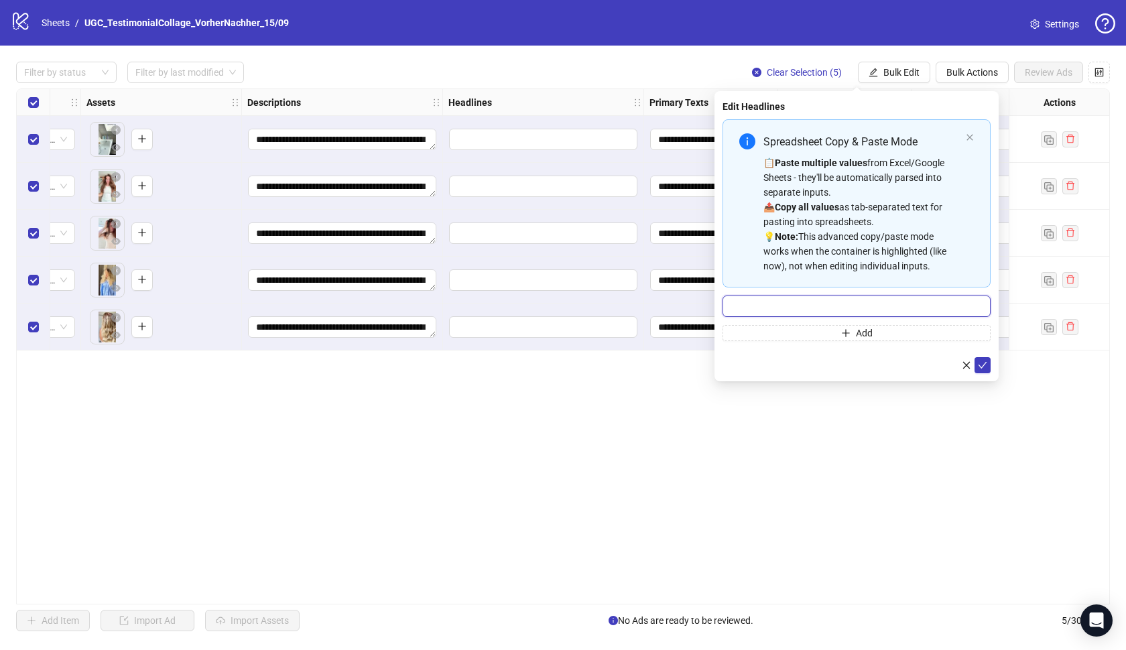
click at [785, 312] on input "Multi-input container - paste or copy values" at bounding box center [857, 306] width 268 height 21
paste input "**********"
type input "**********"
click at [982, 362] on icon "check" at bounding box center [982, 365] width 9 height 9
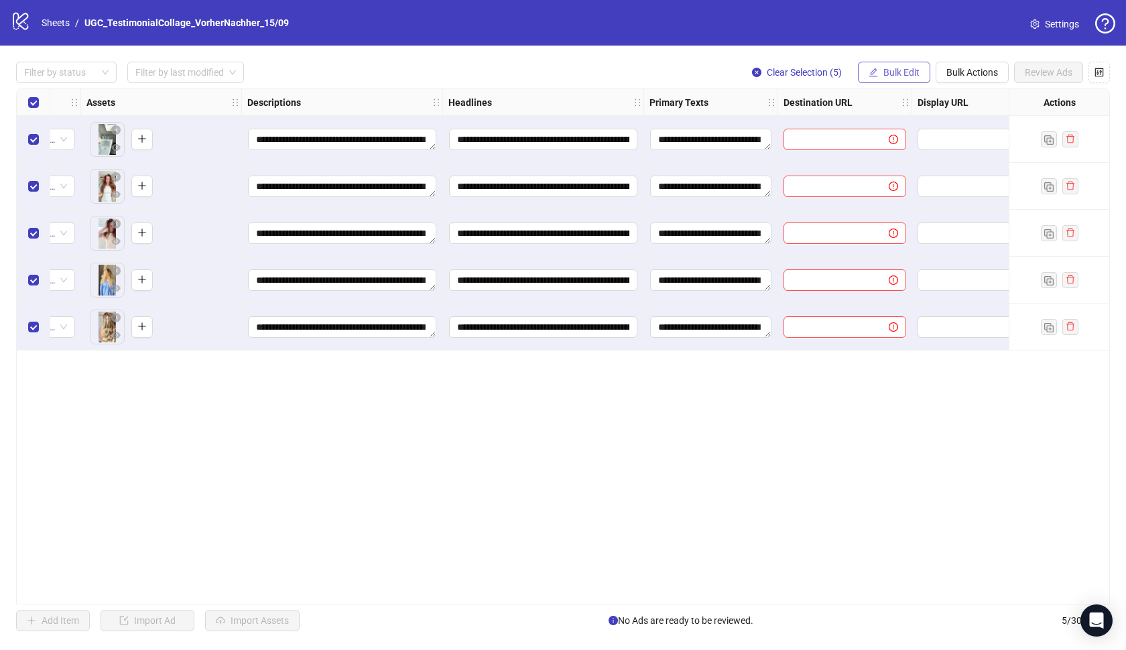
click at [888, 74] on span "Bulk Edit" at bounding box center [902, 72] width 36 height 11
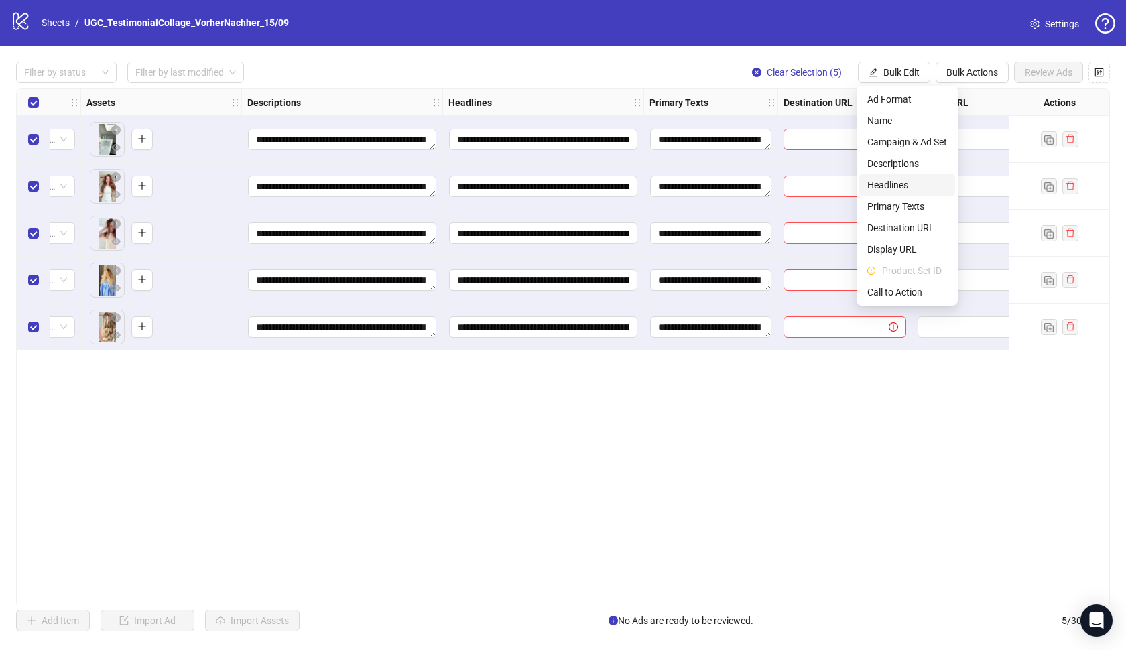
click at [903, 186] on span "Headlines" at bounding box center [908, 185] width 80 height 15
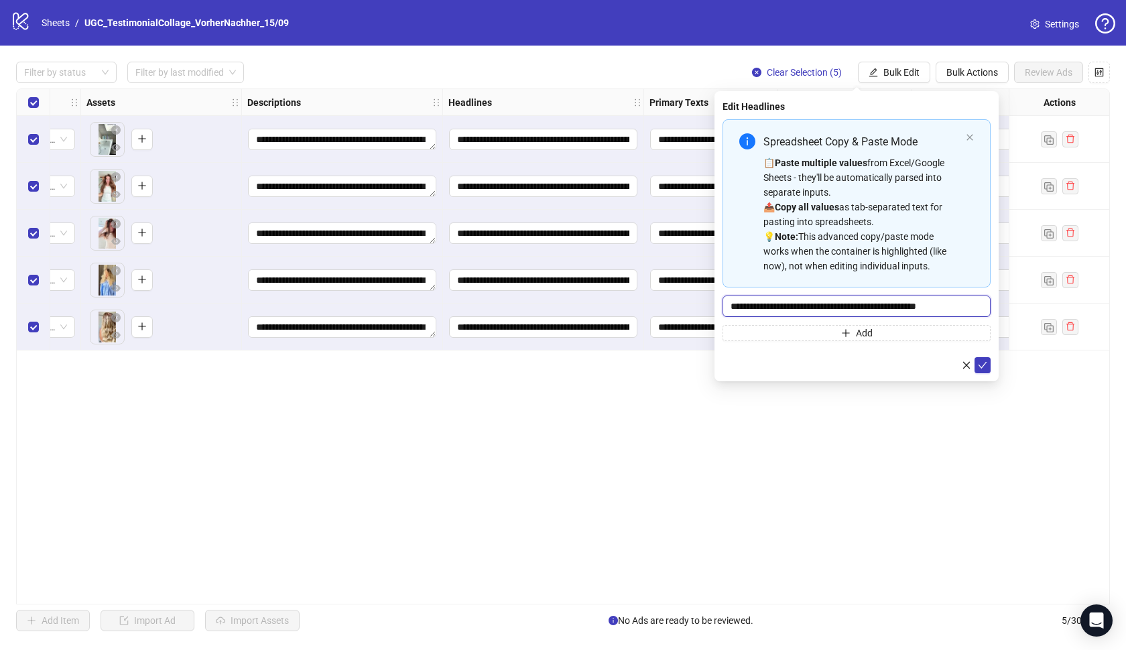
click at [814, 311] on input "**********" at bounding box center [857, 306] width 268 height 21
paste input "Multi-input container - paste or copy values"
type input "**********"
click at [986, 363] on icon "check" at bounding box center [983, 365] width 9 height 7
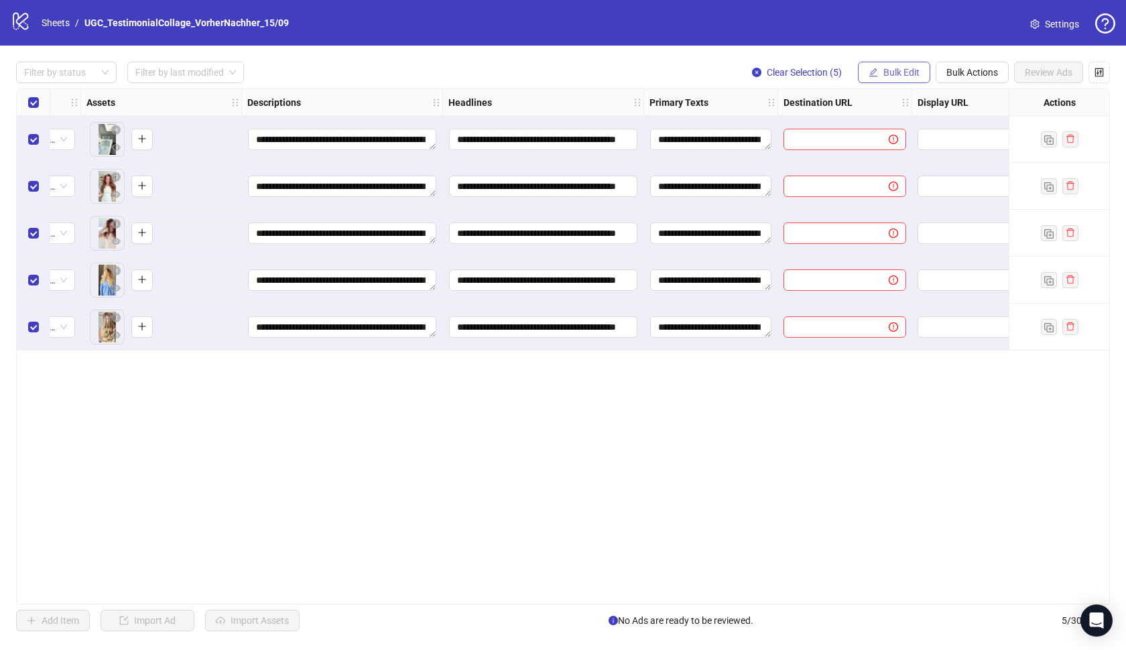
click at [925, 67] on button "Bulk Edit" at bounding box center [894, 72] width 72 height 21
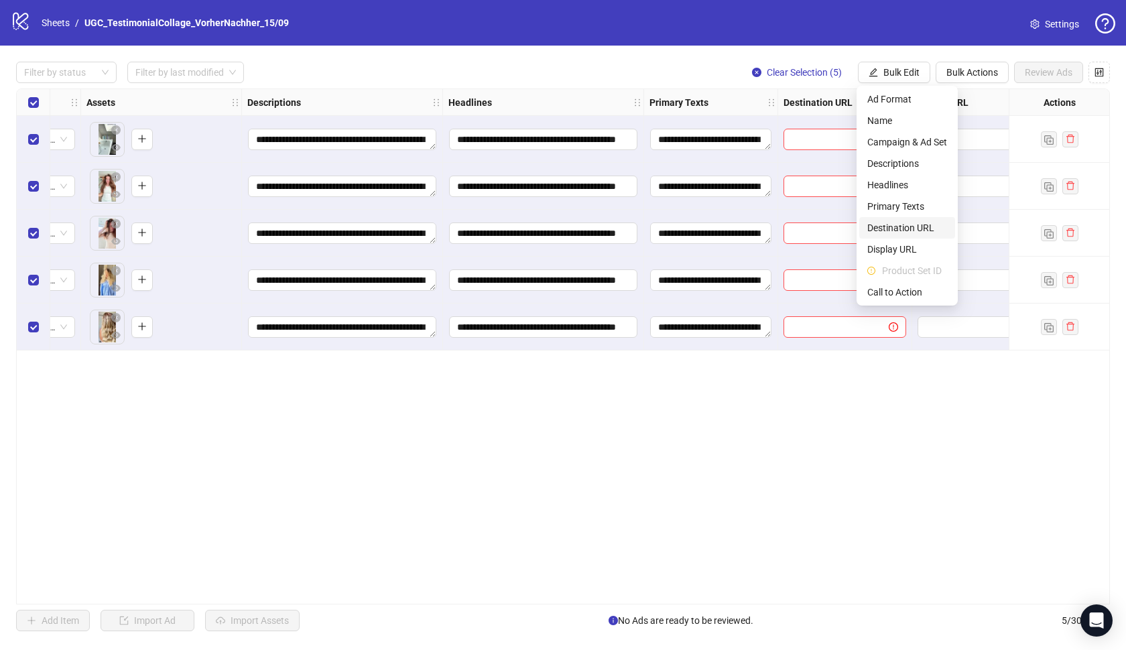
click at [915, 232] on span "Destination URL" at bounding box center [908, 228] width 80 height 15
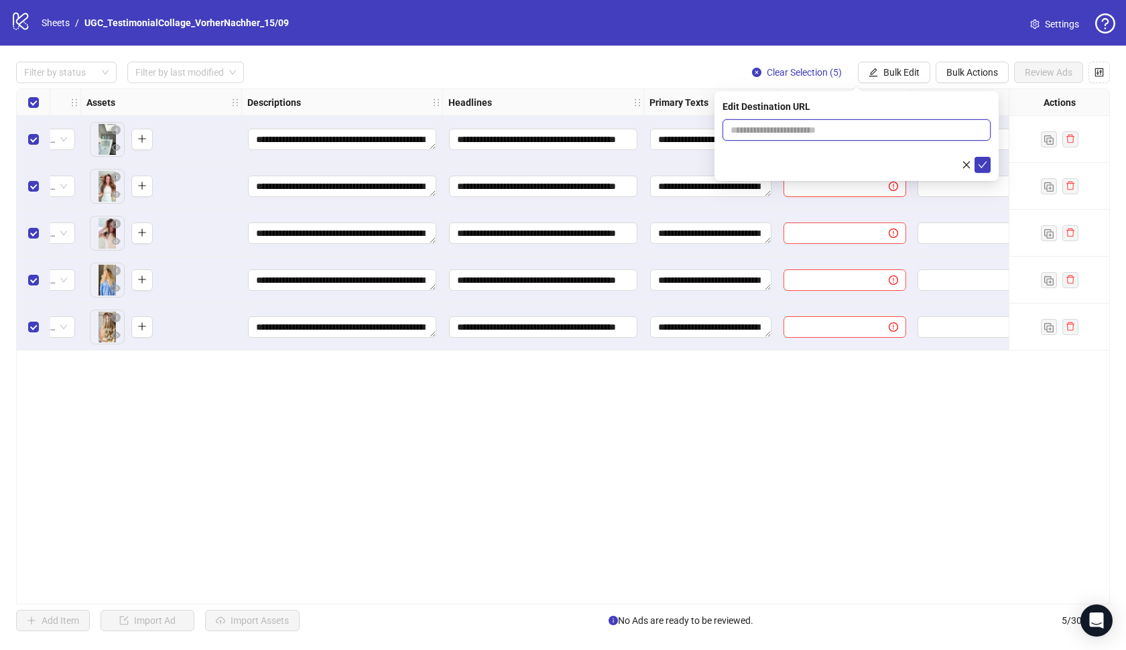
click at [864, 137] on input "text" at bounding box center [851, 130] width 241 height 15
paste input "**********"
type input "**********"
click at [982, 165] on icon "check" at bounding box center [982, 164] width 9 height 9
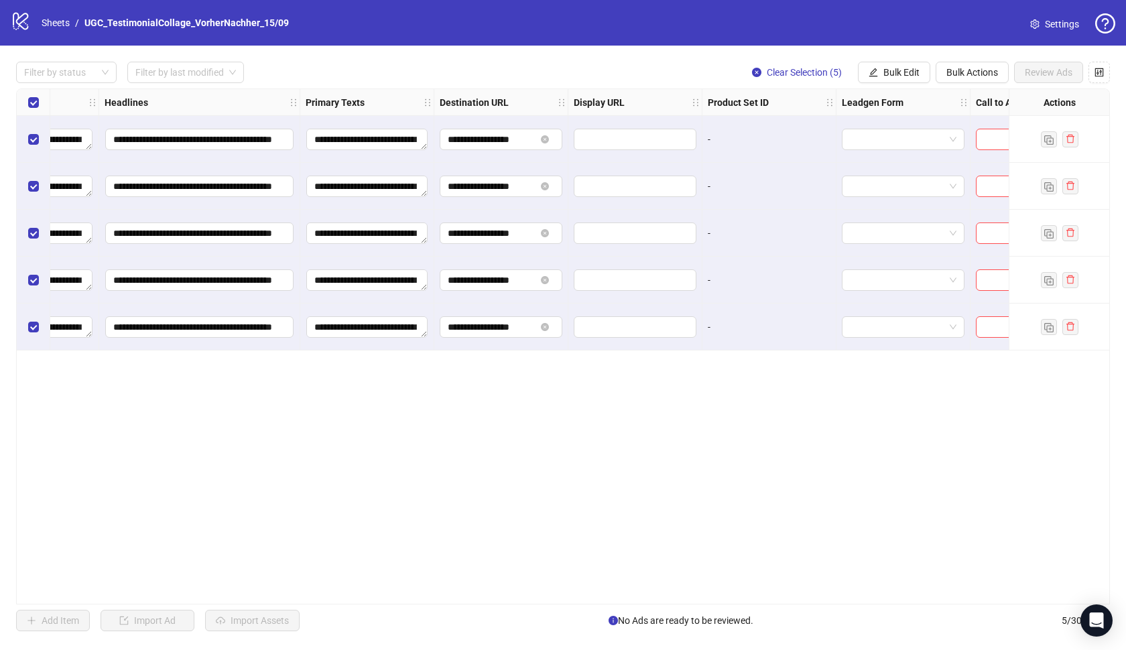
scroll to position [0, 971]
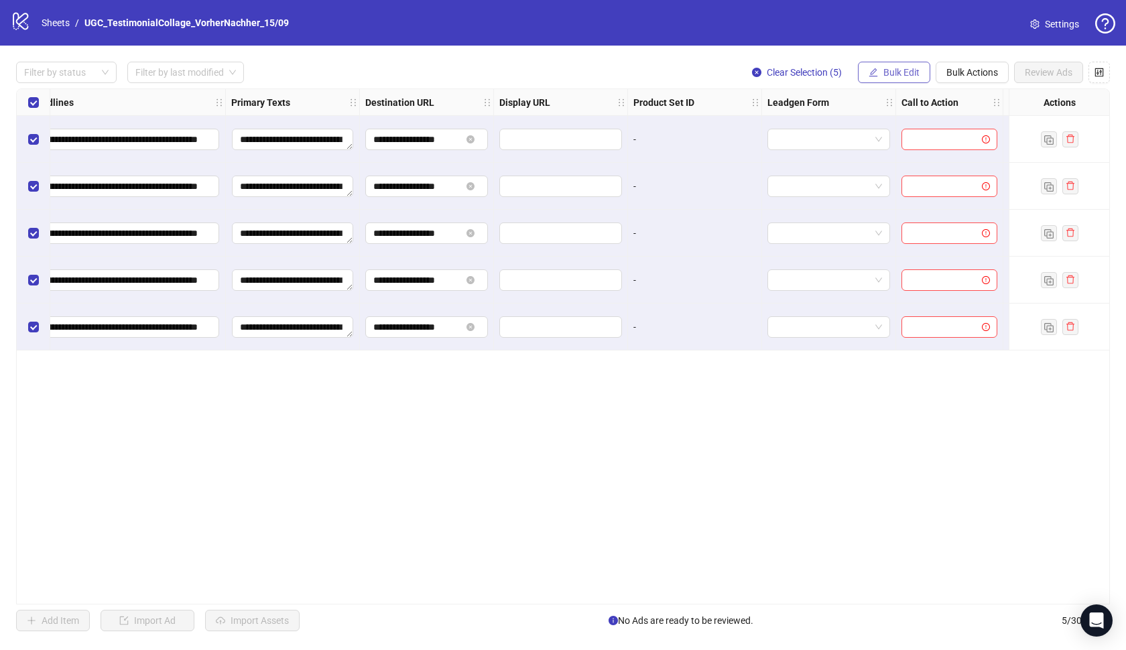
click at [919, 82] on button "Bulk Edit" at bounding box center [894, 72] width 72 height 21
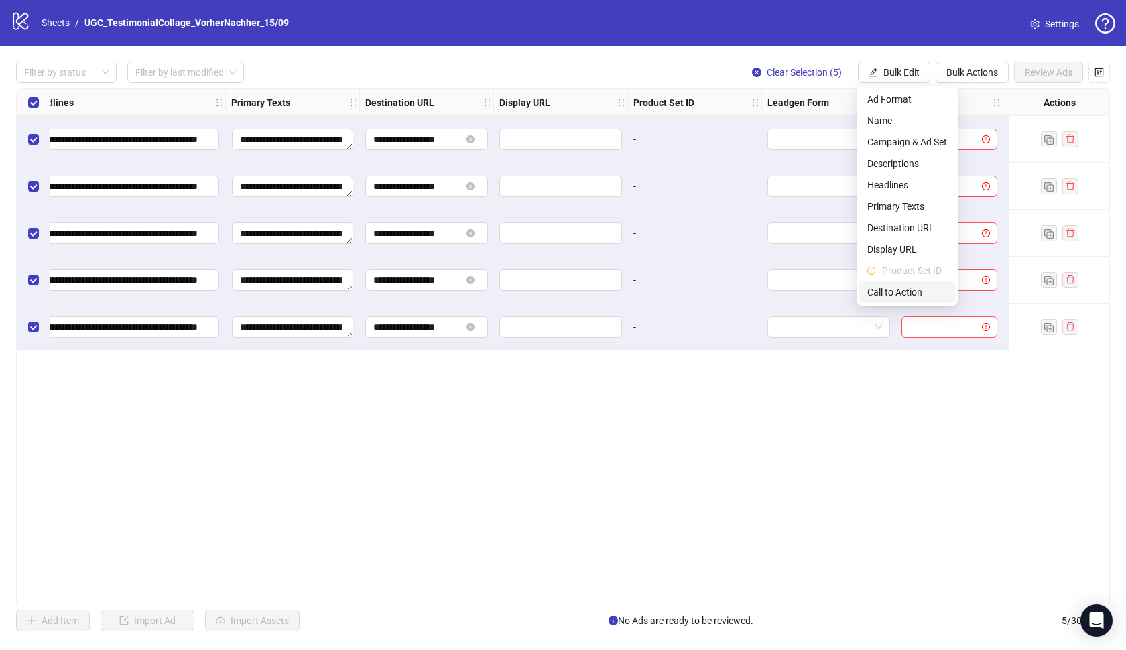
click at [913, 285] on span "Call to Action" at bounding box center [908, 292] width 80 height 15
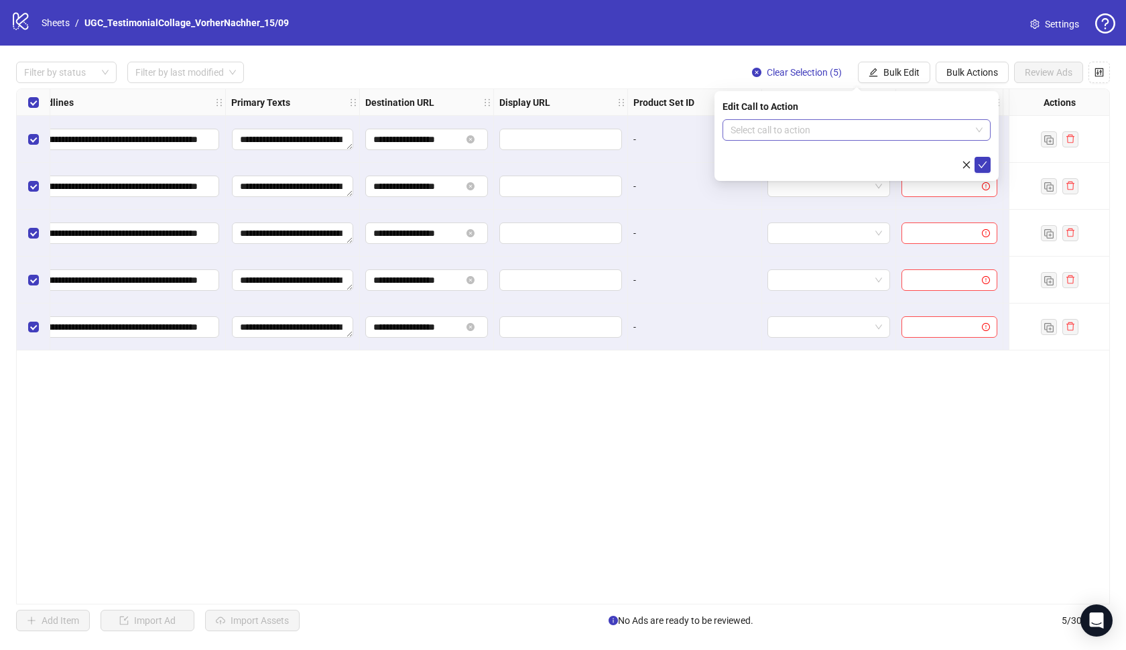
click at [939, 127] on input "search" at bounding box center [851, 130] width 240 height 20
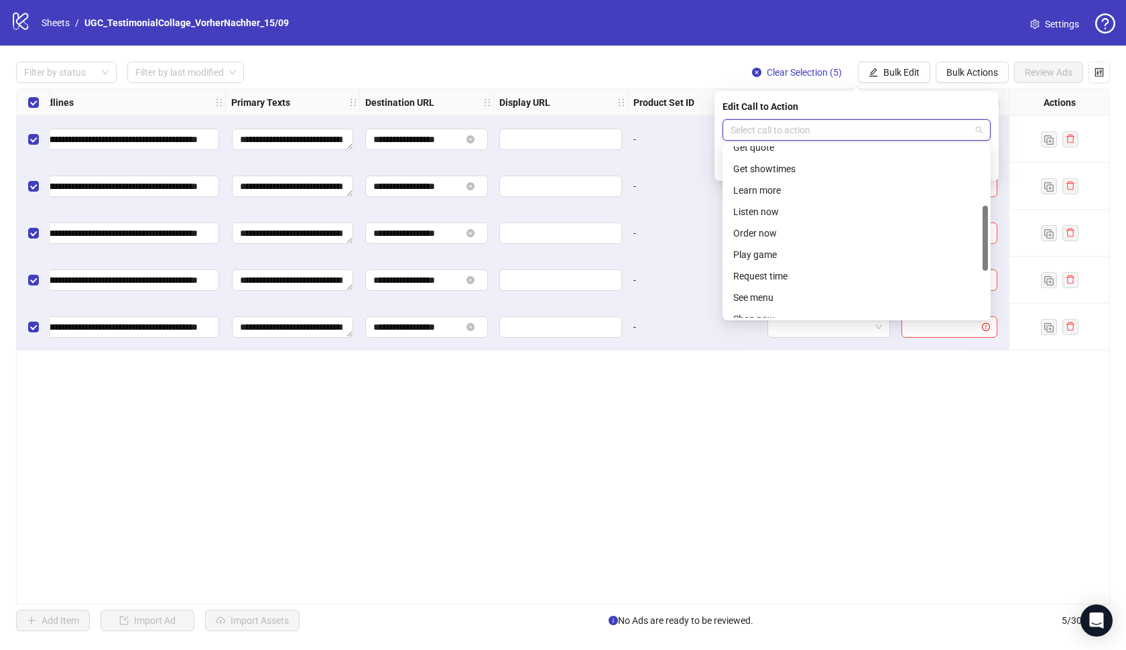
scroll to position [162, 0]
click at [796, 196] on div "Learn more" at bounding box center [856, 188] width 263 height 21
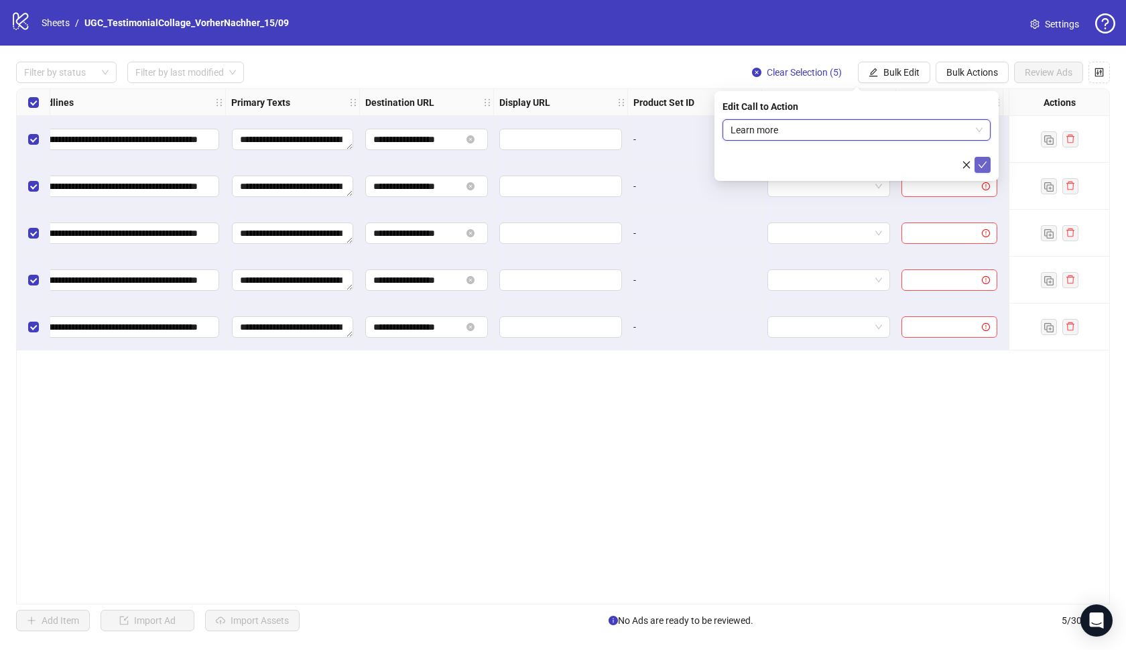
click at [982, 164] on icon "check" at bounding box center [982, 164] width 9 height 9
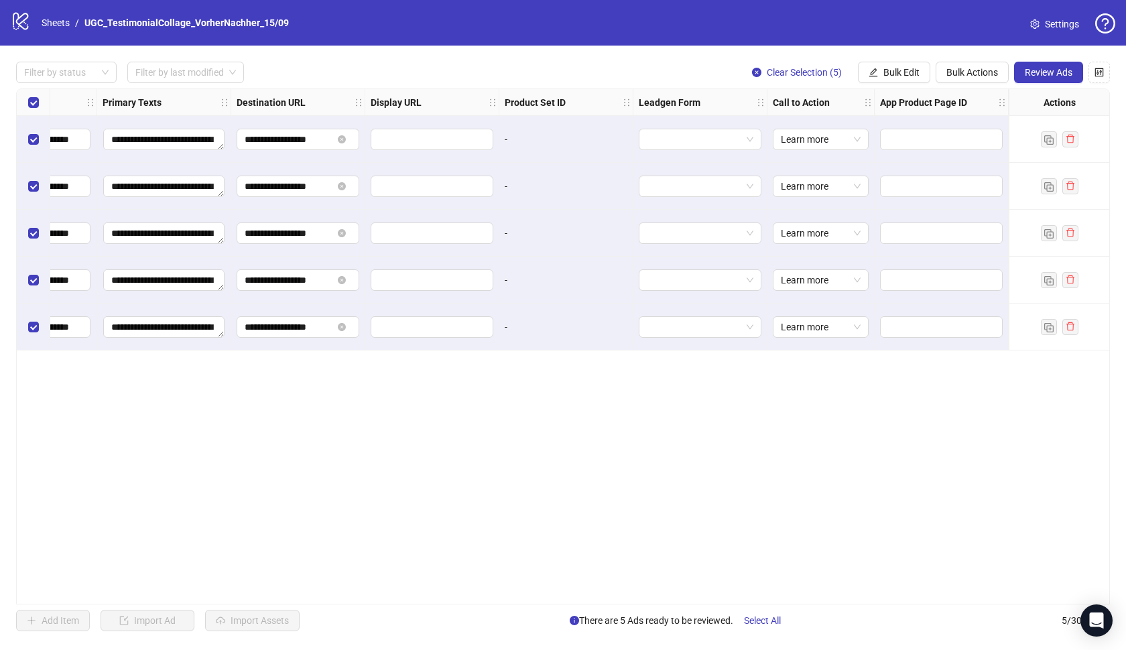
scroll to position [0, 0]
click at [1057, 81] on button "Review Ads" at bounding box center [1048, 72] width 69 height 21
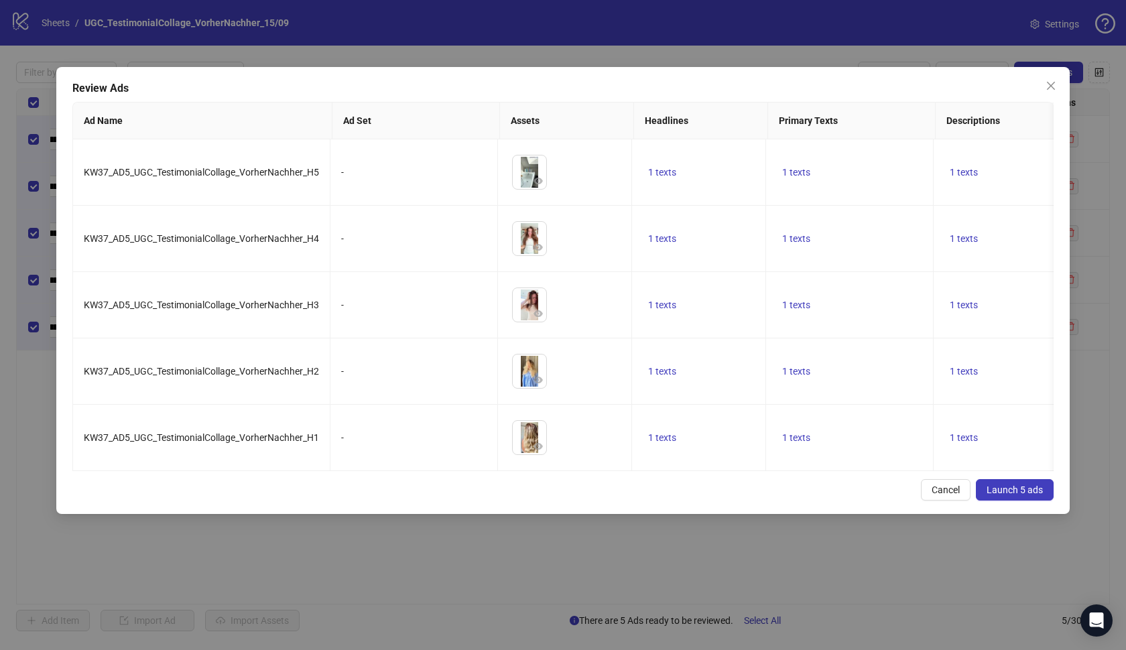
click at [1022, 491] on span "Launch 5 ads" at bounding box center [1015, 490] width 56 height 11
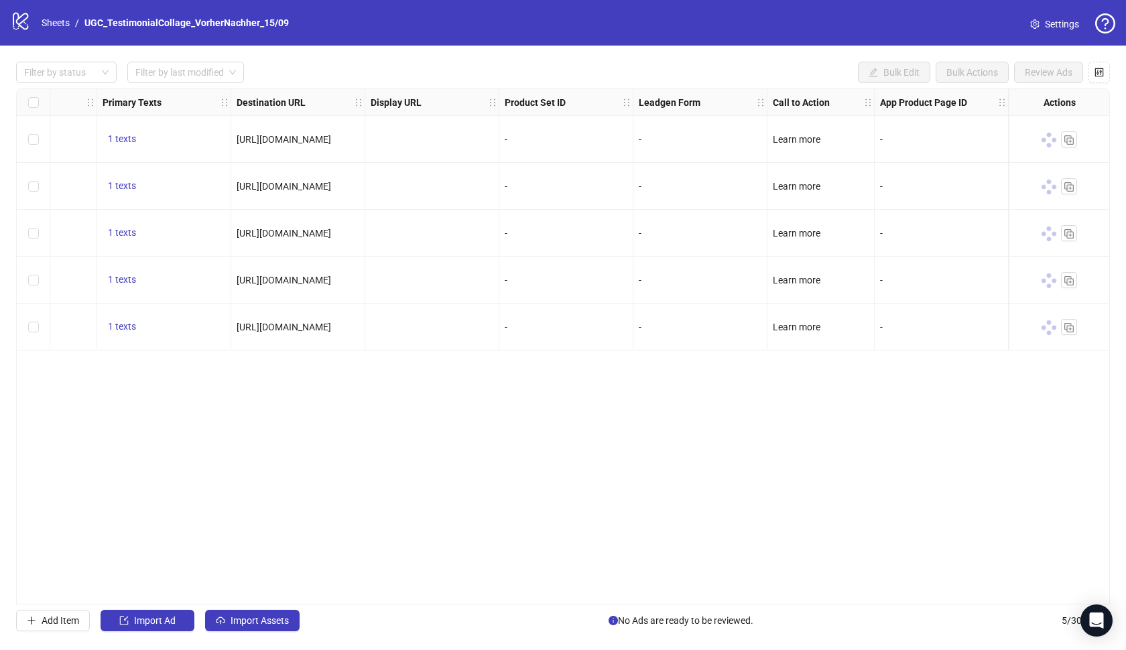
scroll to position [0, 1100]
